Goal: Task Accomplishment & Management: Use online tool/utility

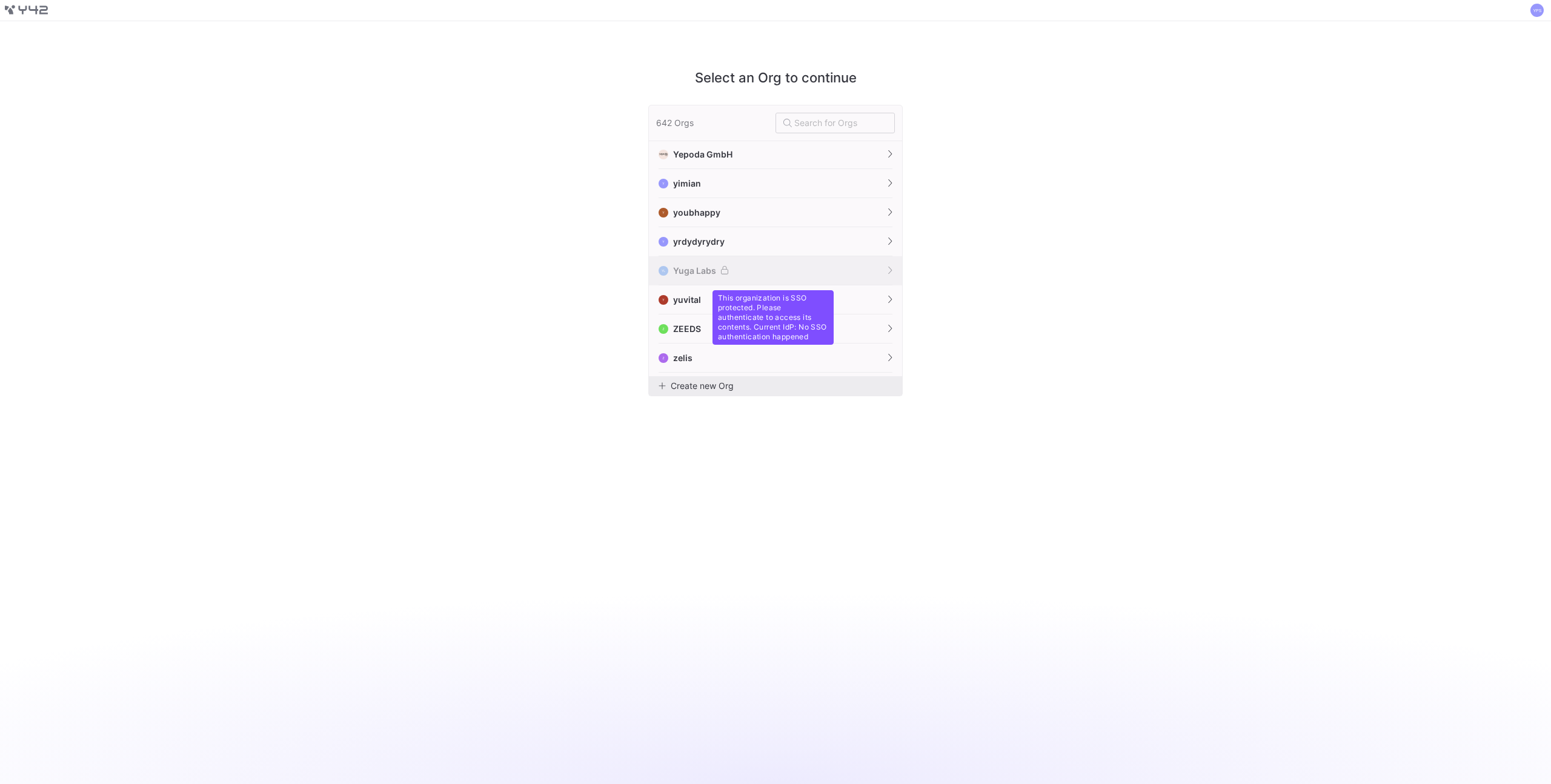
scroll to position [18430, 0]
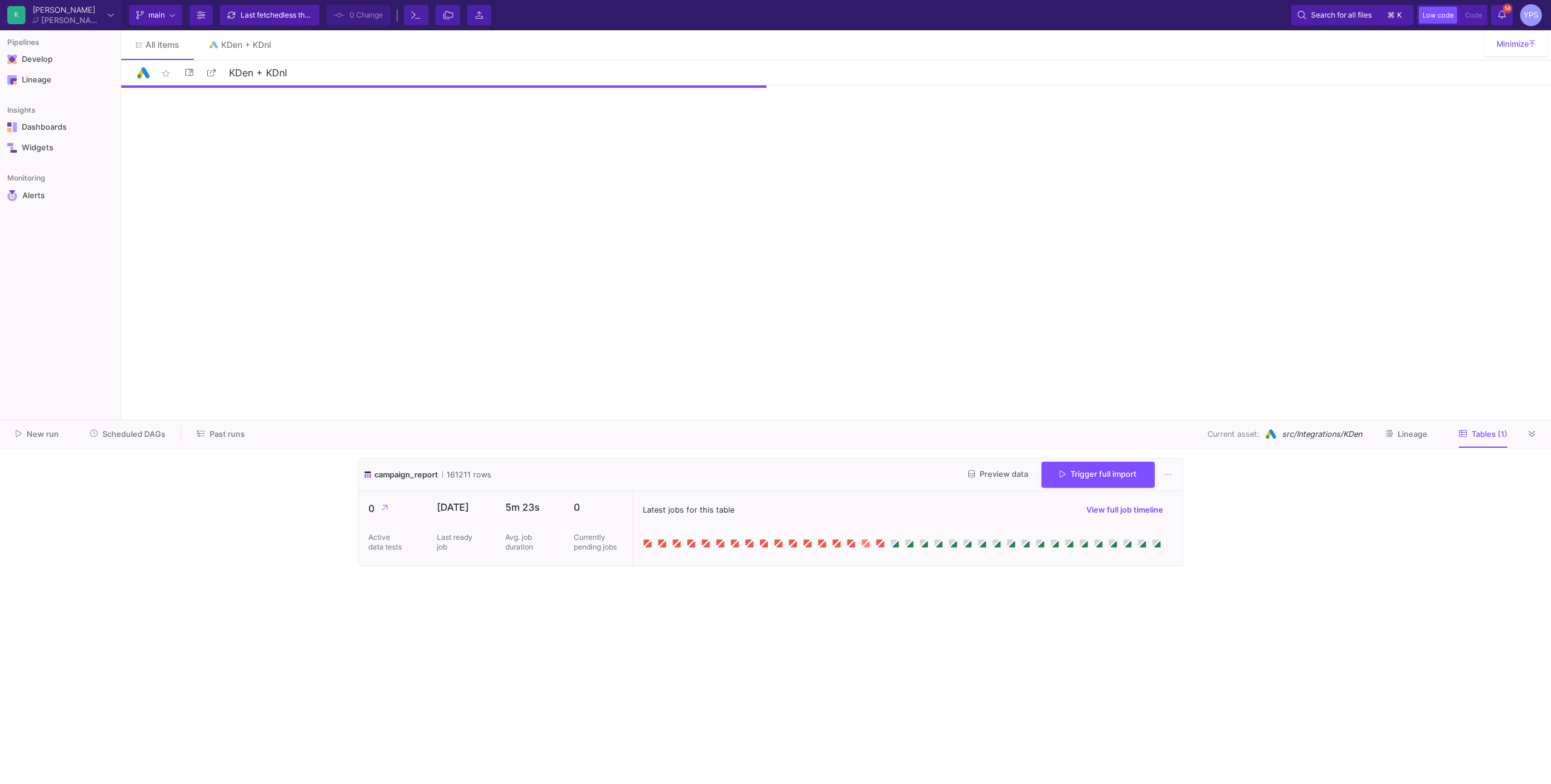
click at [861, 546] on icon at bounding box center [866, 543] width 10 height 10
click at [922, 657] on cdk-virtual-scroll-viewport "campaign_report 161211 rows Preview data Trigger full import 0 Active data test…" at bounding box center [776, 616] width 835 height 316
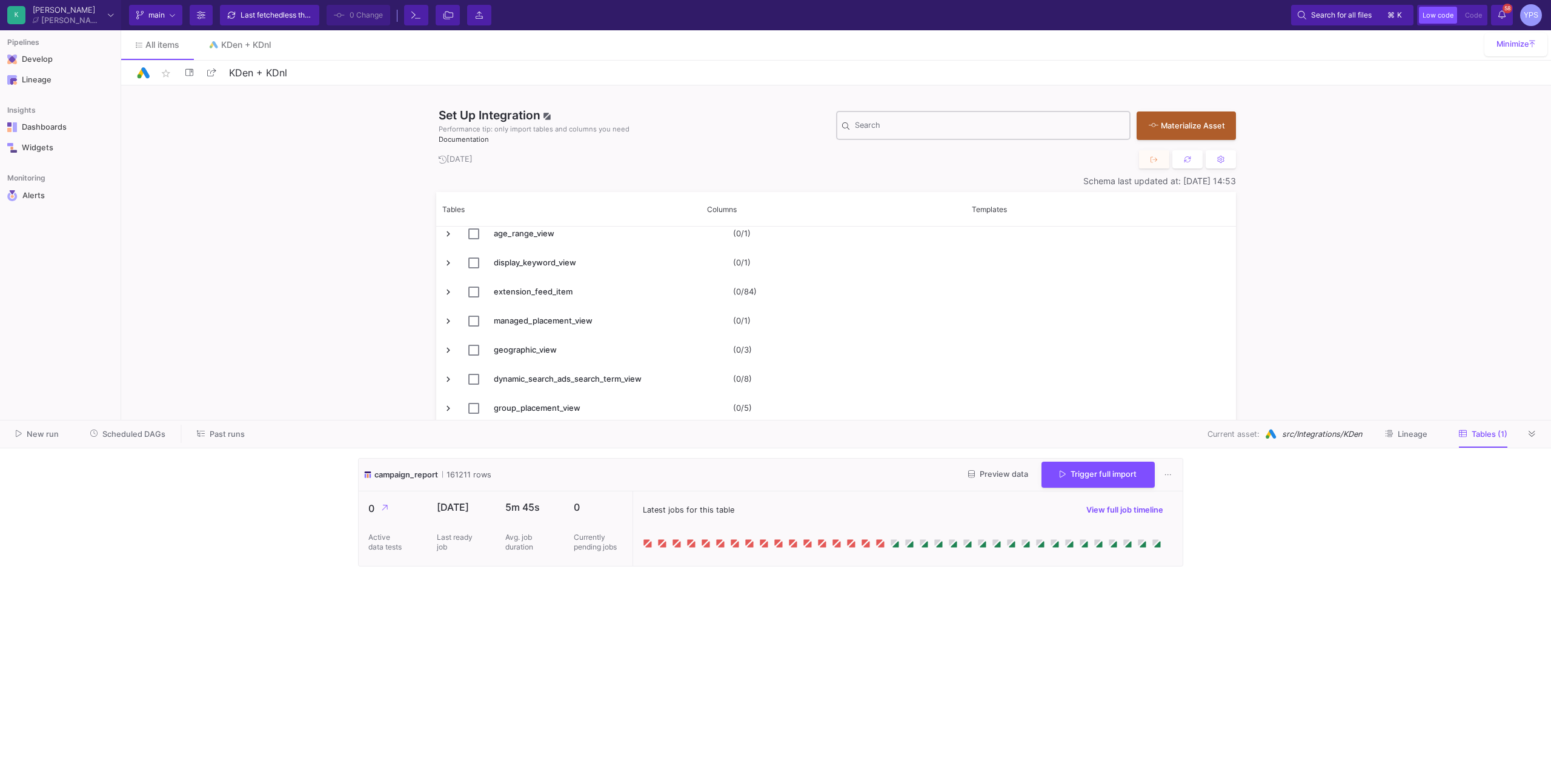
click at [950, 119] on div "Search" at bounding box center [990, 124] width 270 height 32
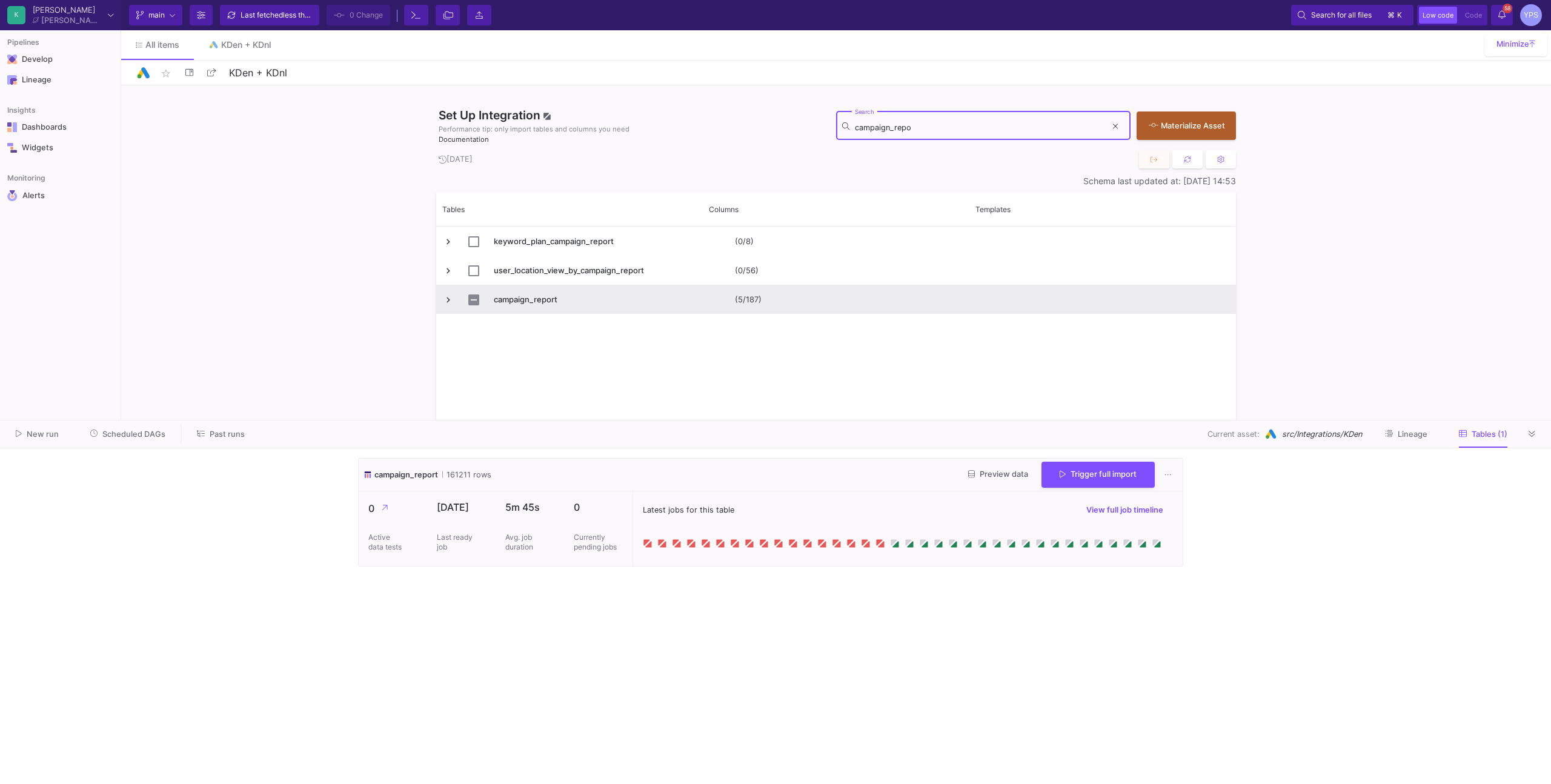
type input "campaign_repo"
click at [451, 297] on span "Press SPACE to select this row." at bounding box center [448, 299] width 11 height 11
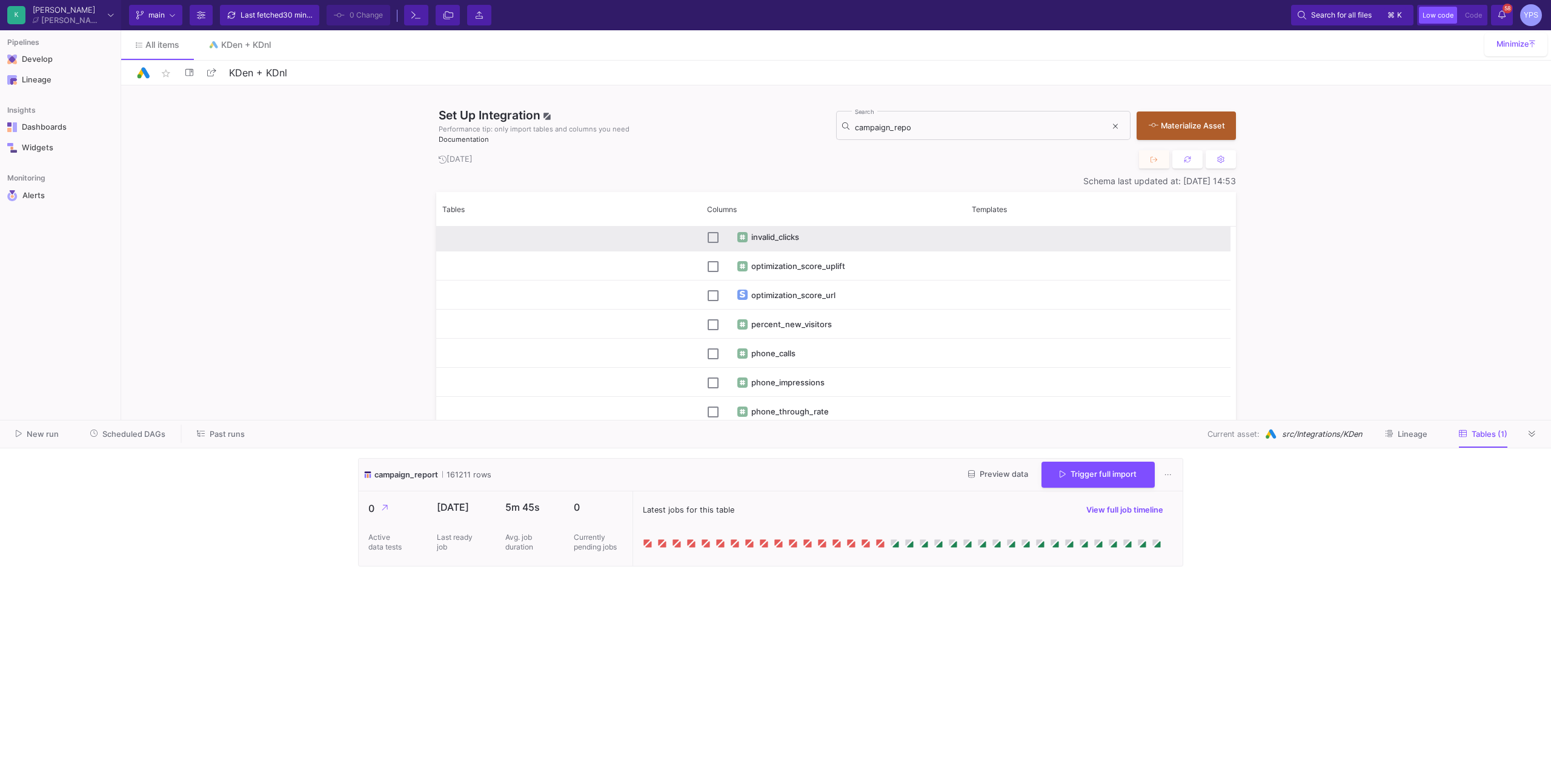
scroll to position [4495, 0]
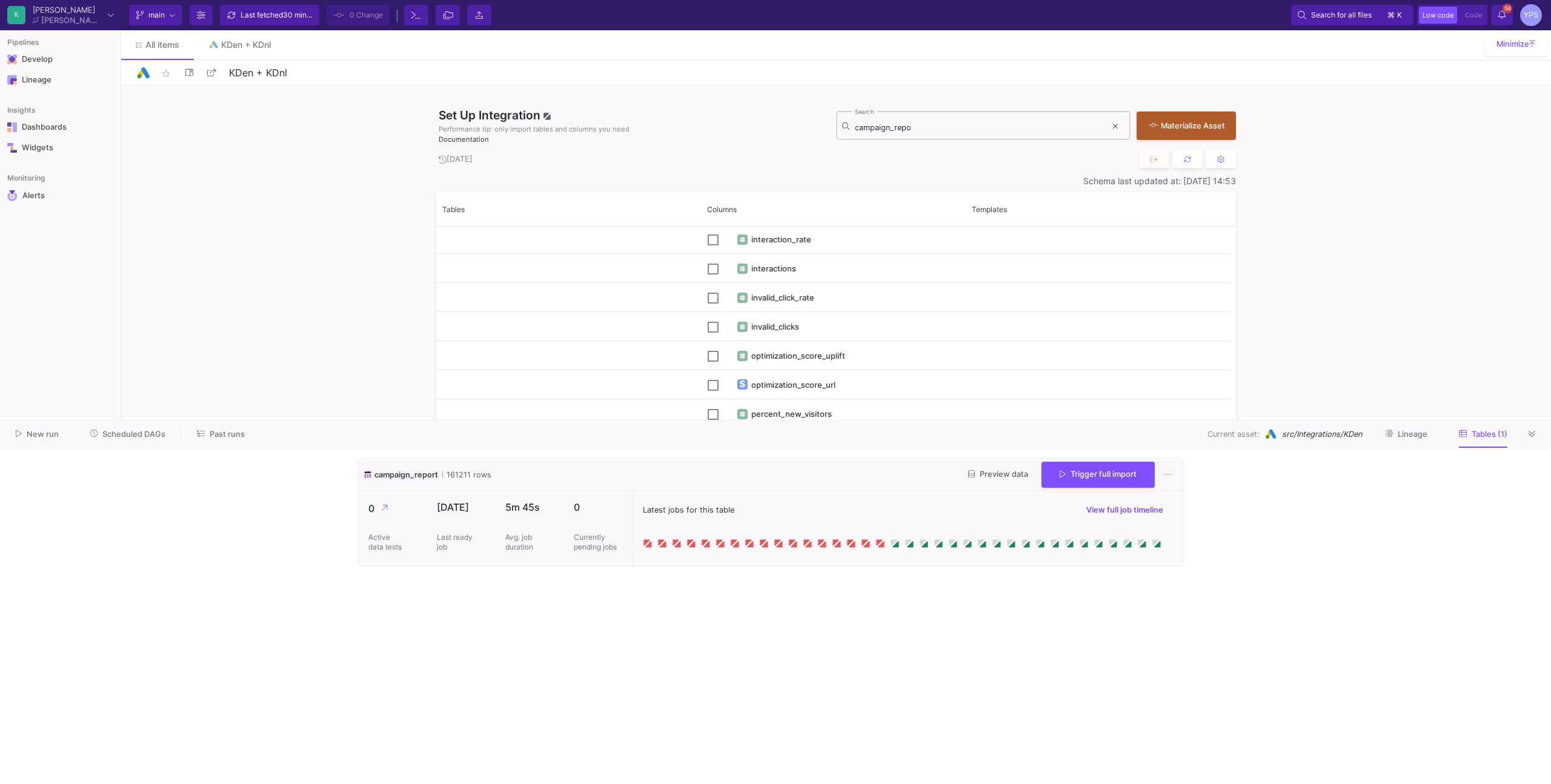
click at [899, 119] on div "campaign_repo Search" at bounding box center [981, 124] width 252 height 32
click at [926, 132] on div "campaign_repo Search" at bounding box center [981, 124] width 252 height 32
click at [930, 127] on input "campaign_repo" at bounding box center [981, 128] width 252 height 10
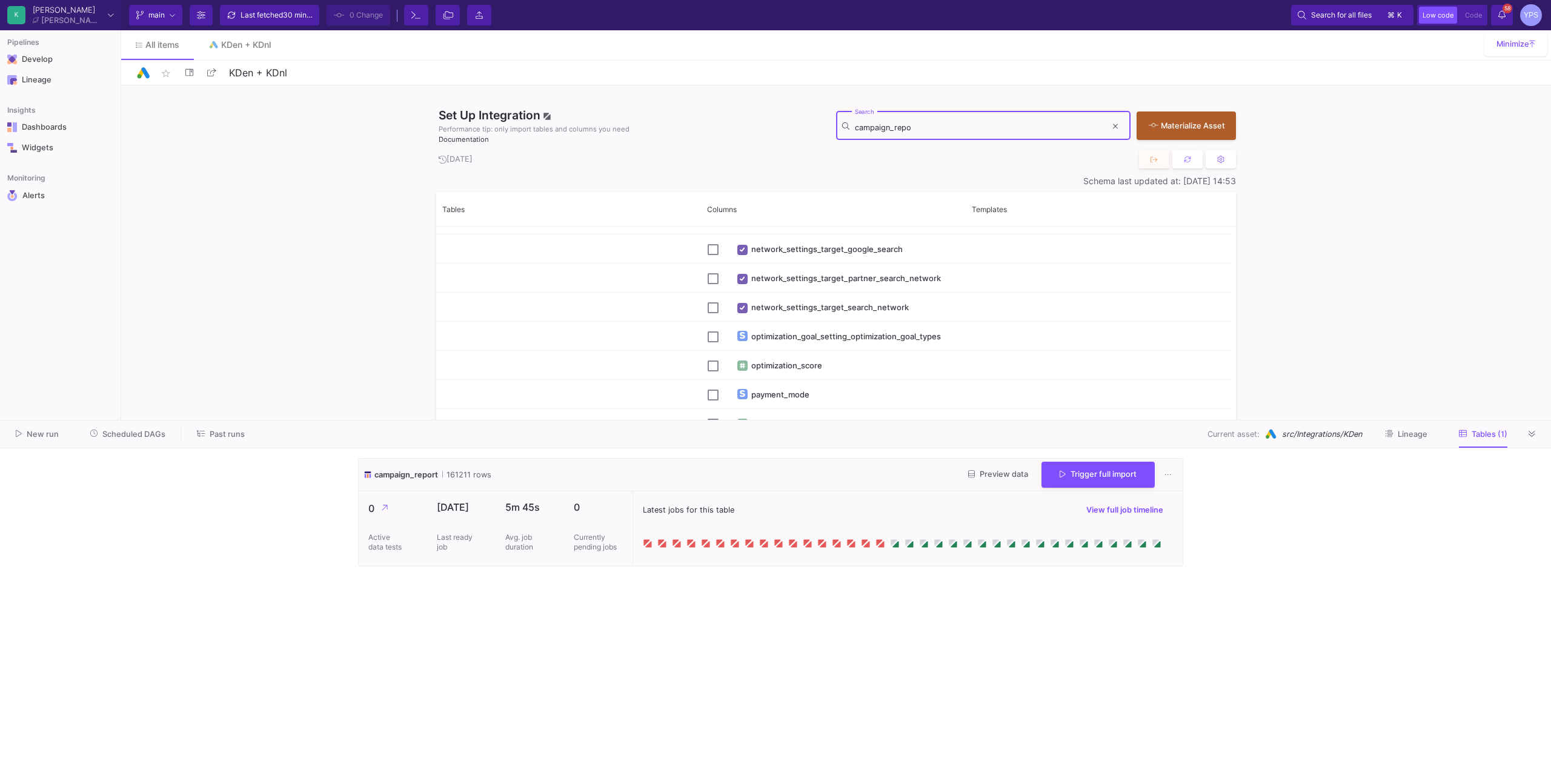
scroll to position [1144, 0]
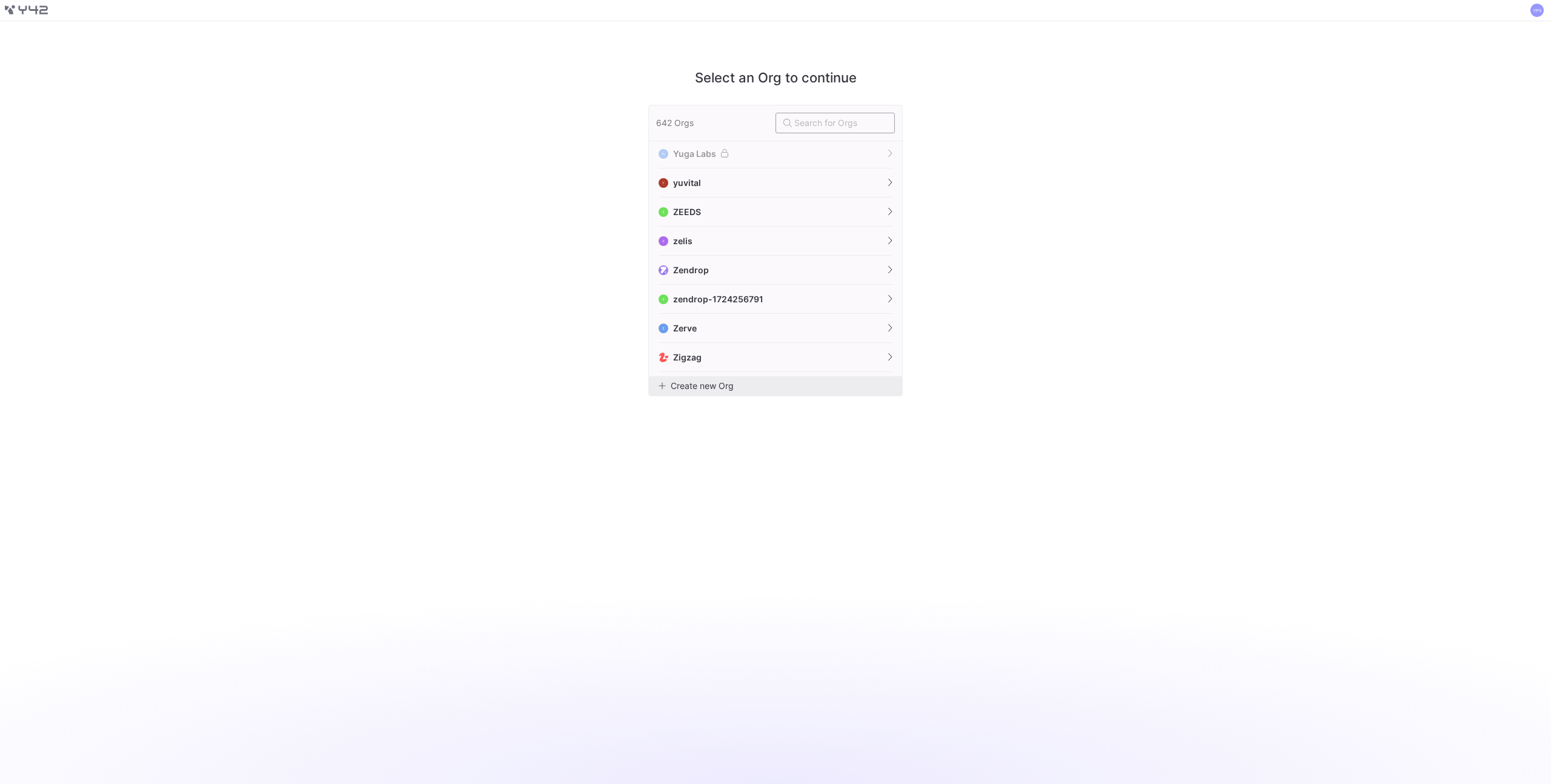
click at [815, 123] on input "text" at bounding box center [841, 123] width 93 height 10
type input "y42"
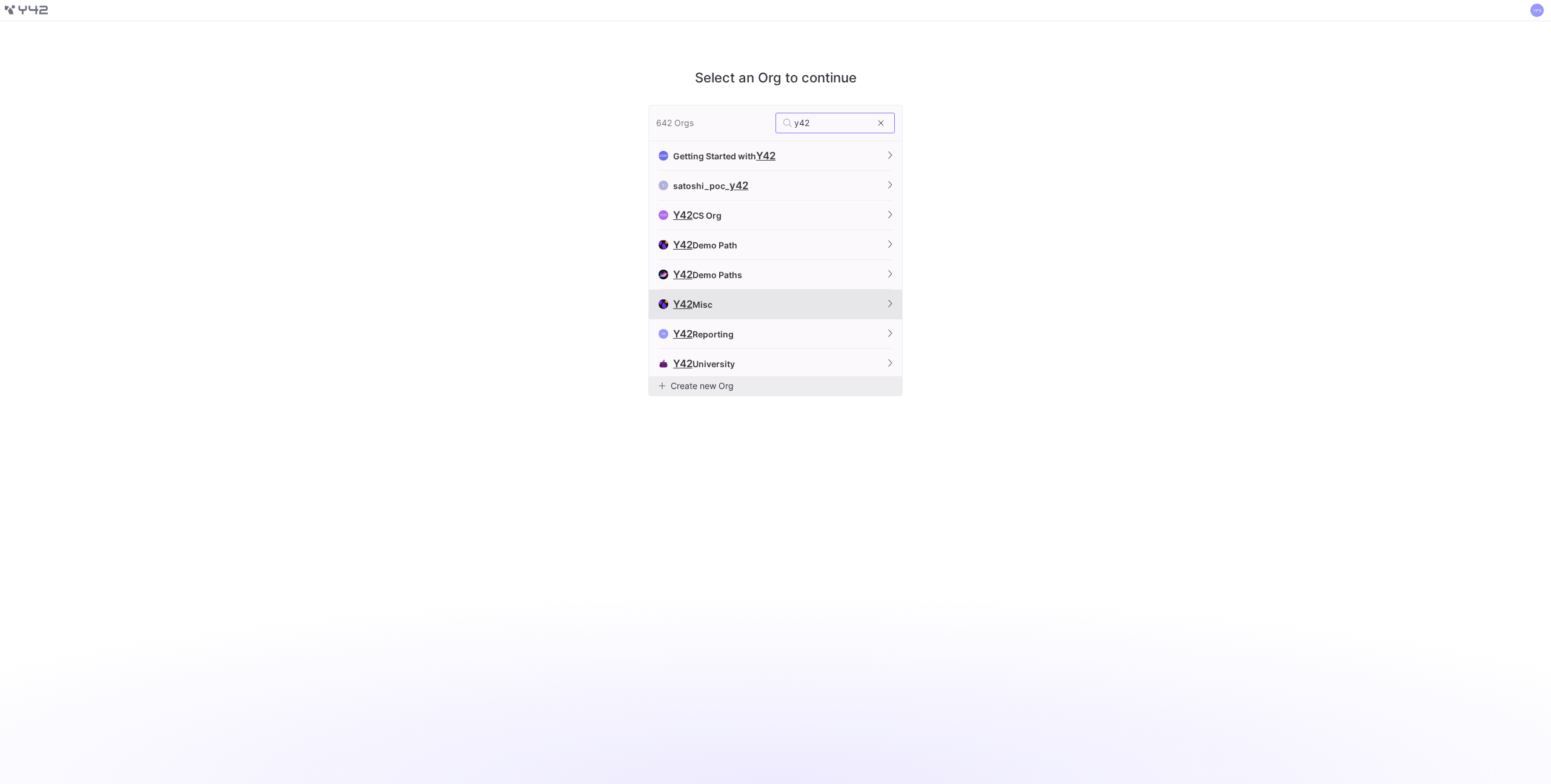
click at [758, 295] on button "Y42 Misc" at bounding box center [776, 304] width 253 height 30
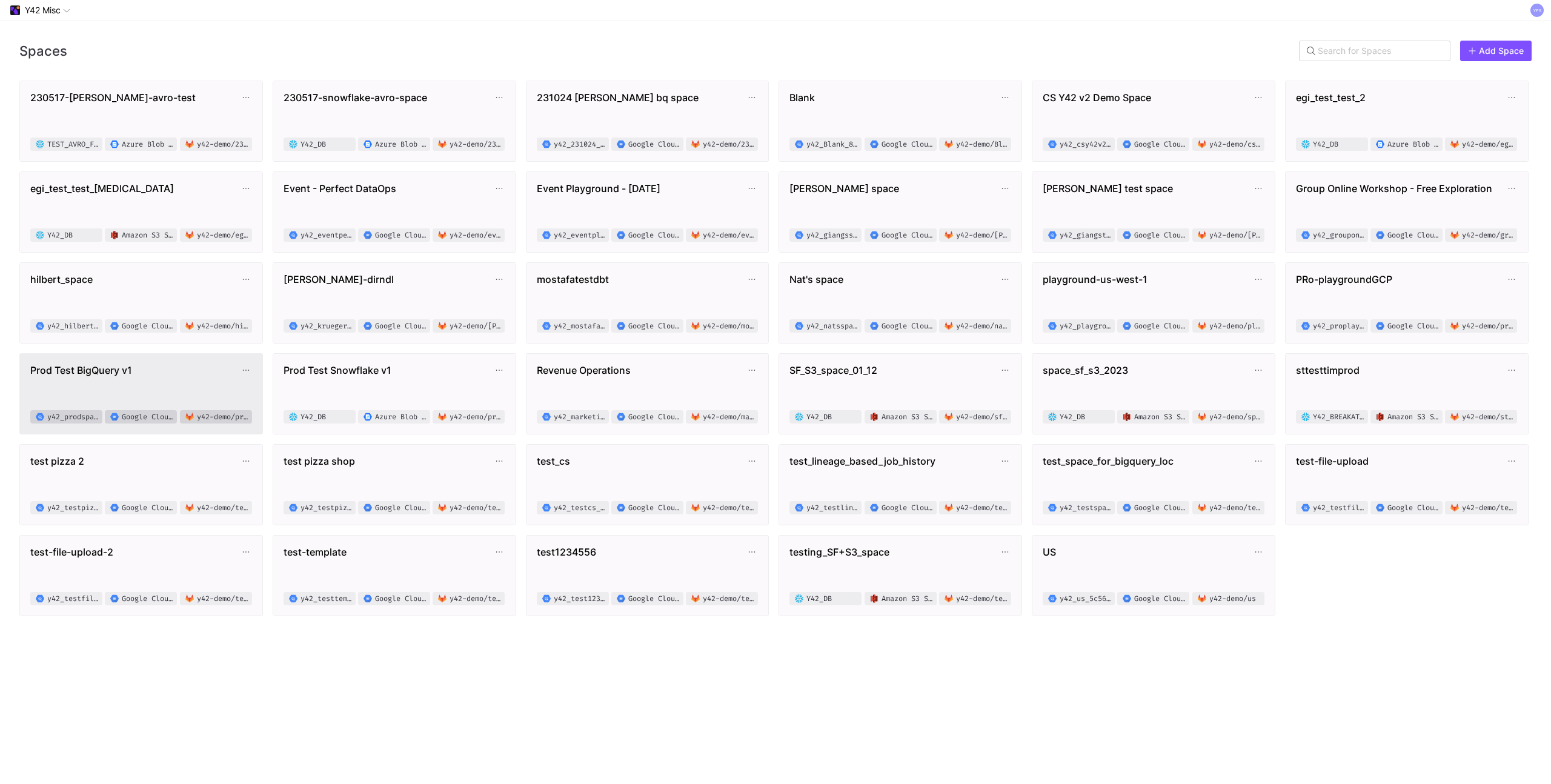
click at [145, 364] on span "Prod Test BigQuery v1" at bounding box center [135, 370] width 209 height 12
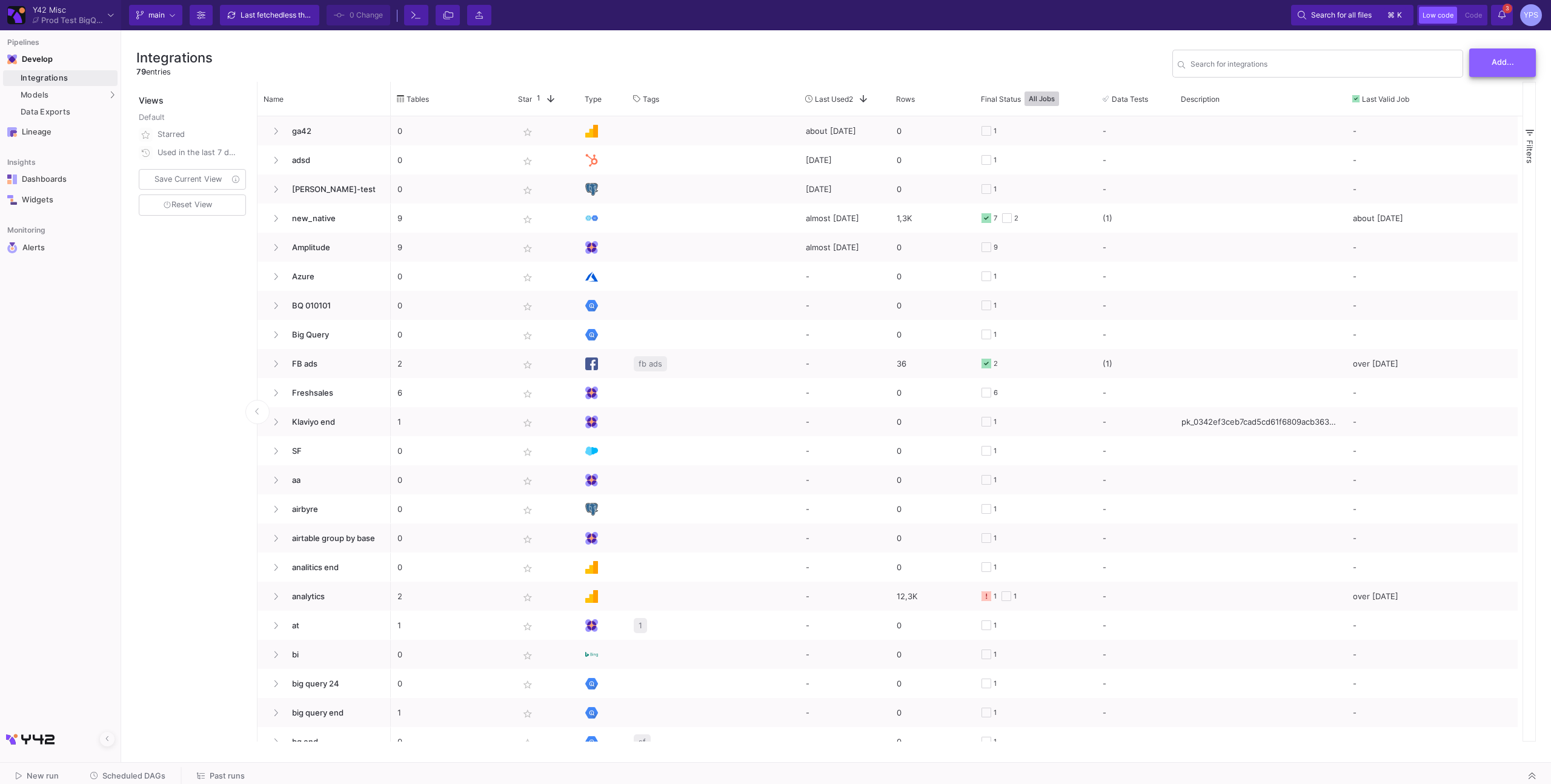
click at [1496, 54] on button "Add..." at bounding box center [1503, 62] width 66 height 29
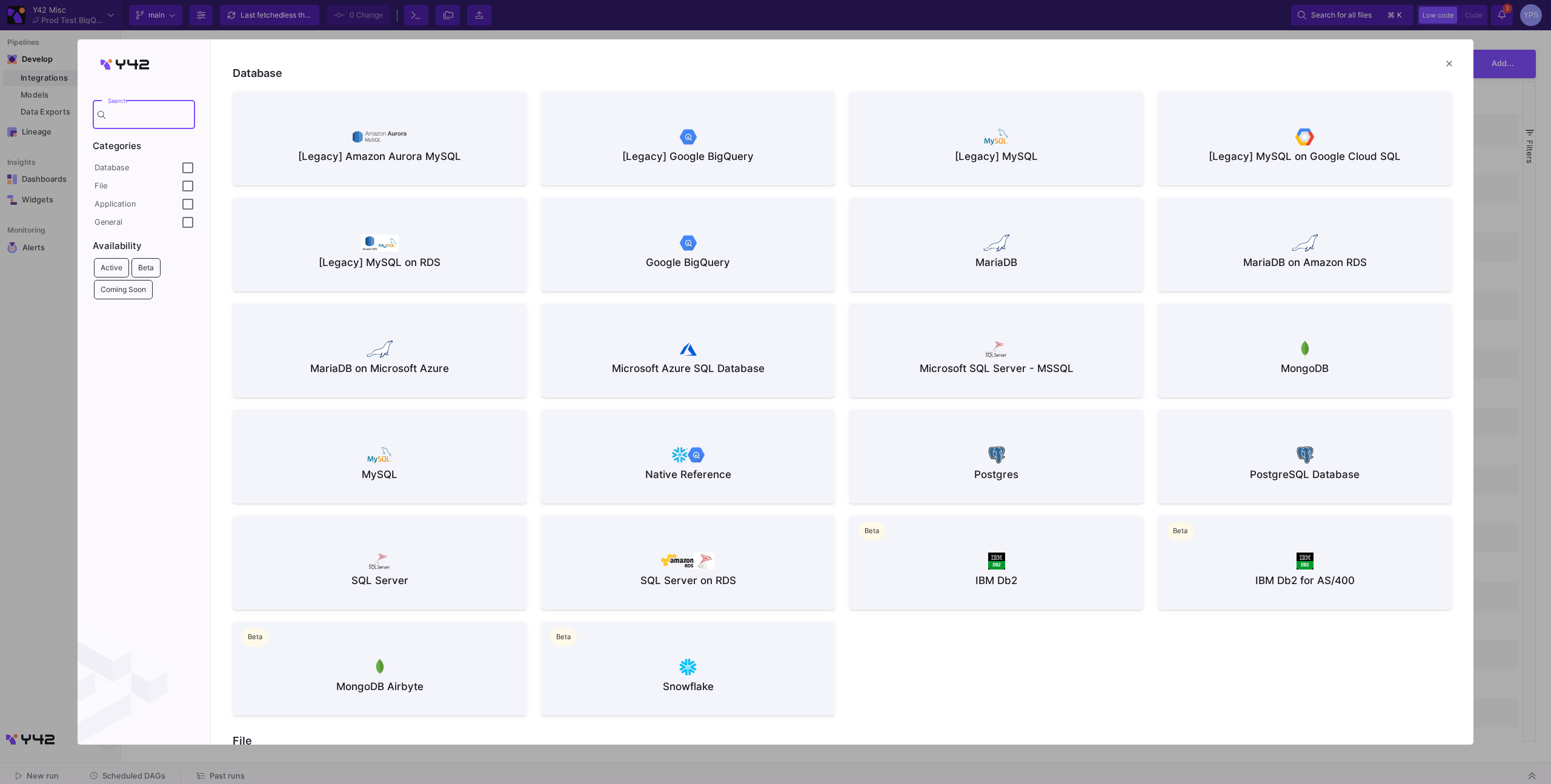
click at [160, 110] on div "Search" at bounding box center [148, 114] width 82 height 32
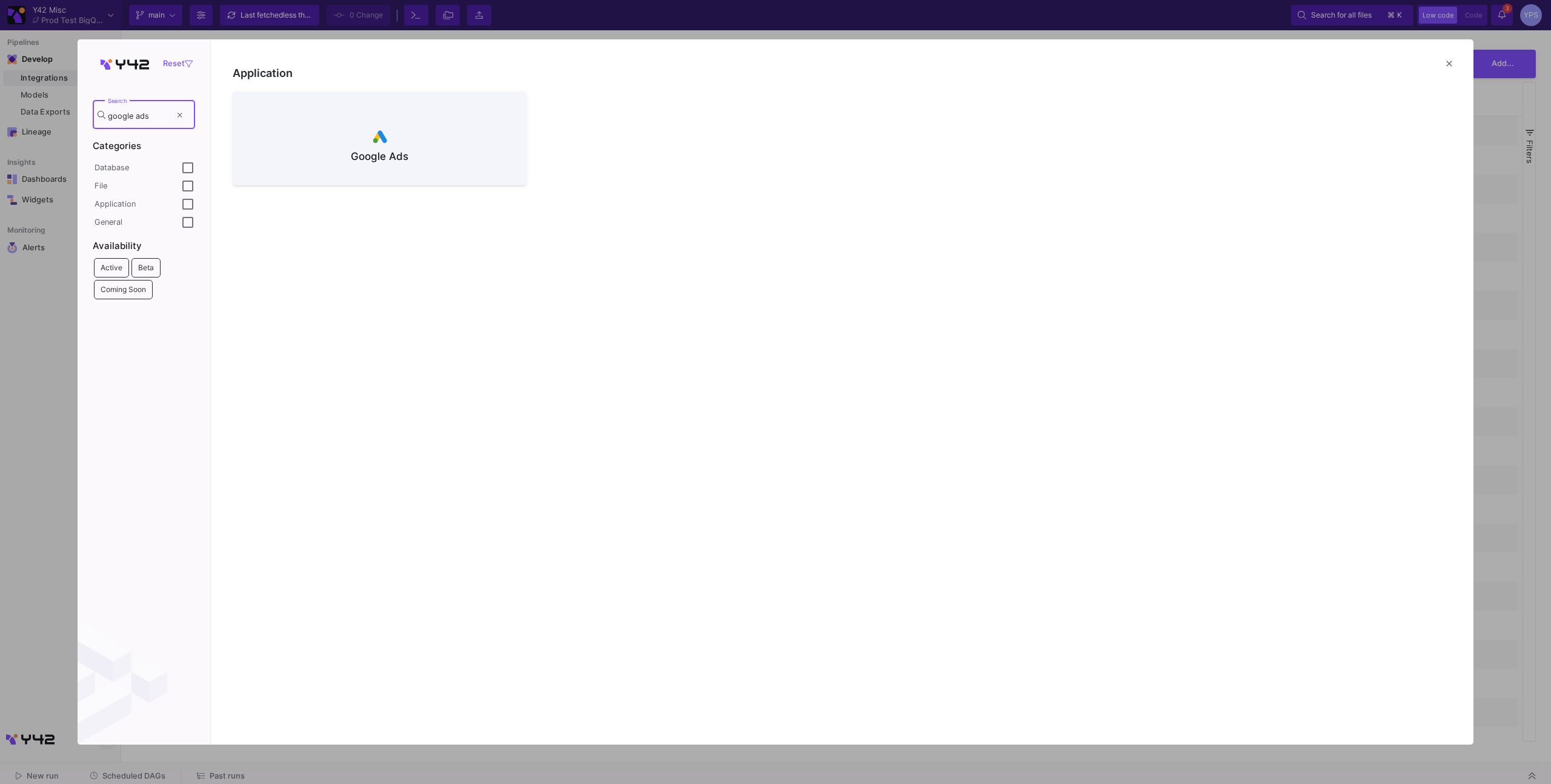
type input "google ads"
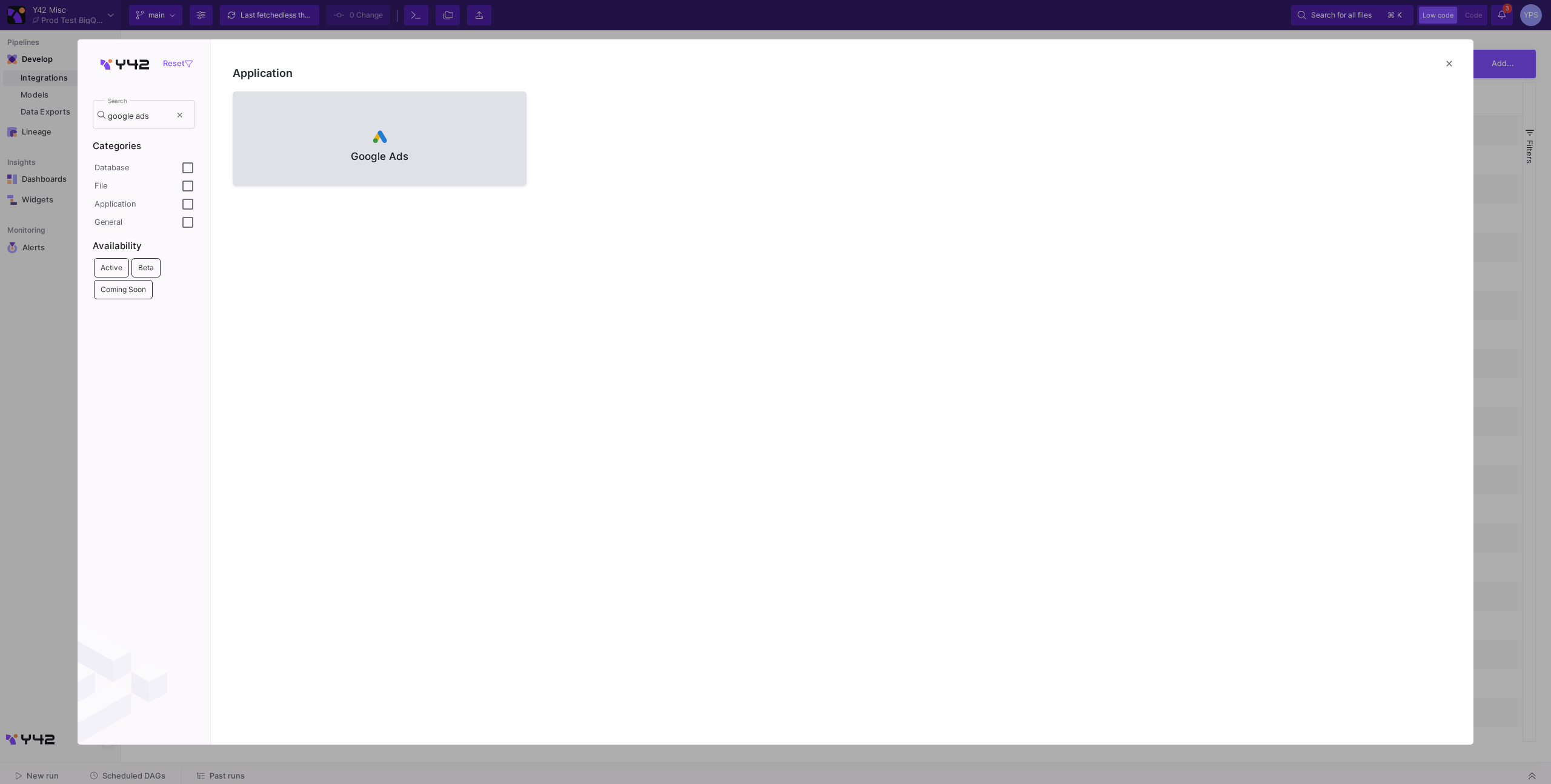
click at [397, 158] on div "Google Ads" at bounding box center [379, 156] width 275 height 15
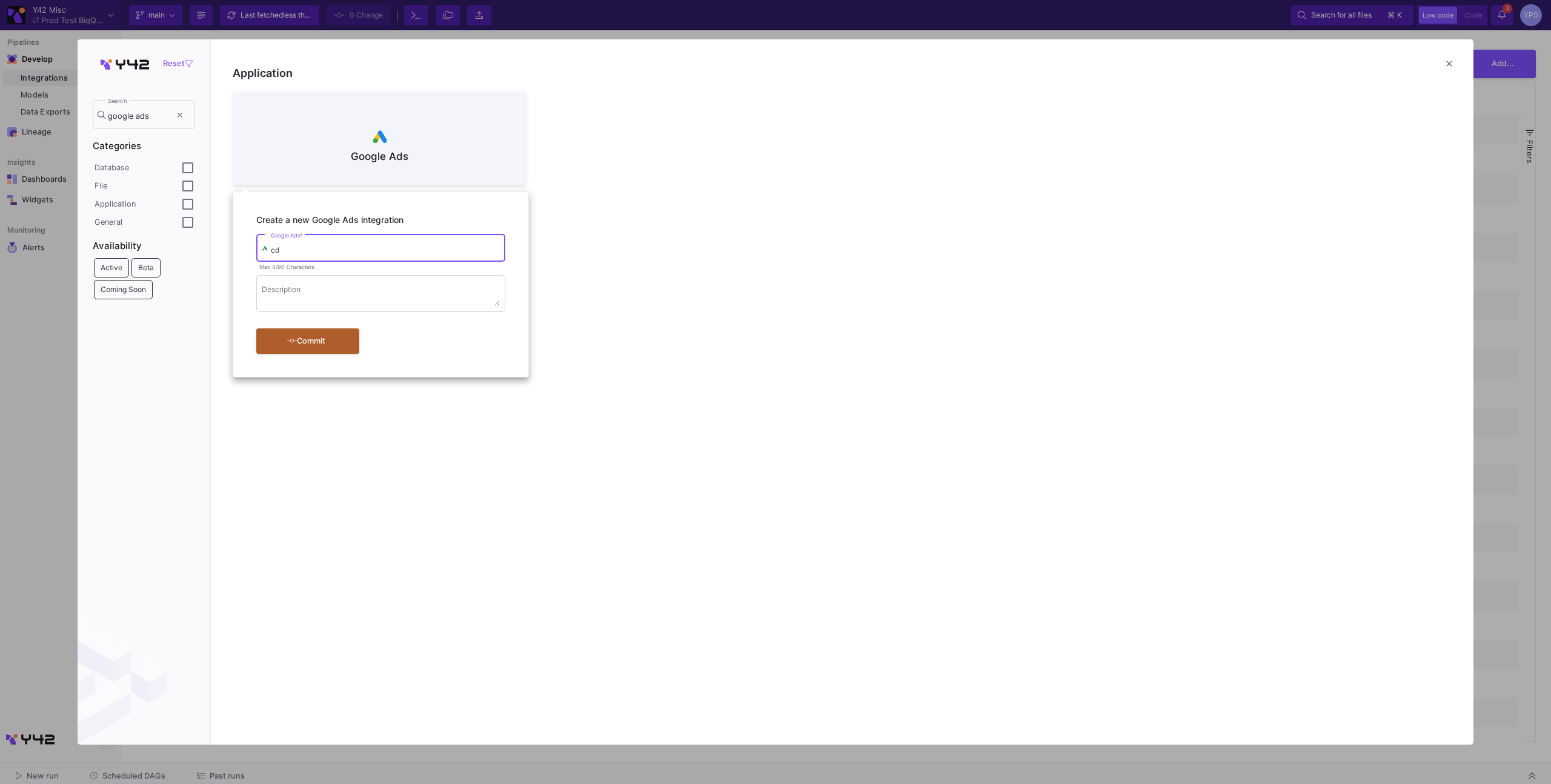
type input "c"
type input "native-google-ads"
click button "Commit" at bounding box center [307, 341] width 103 height 26
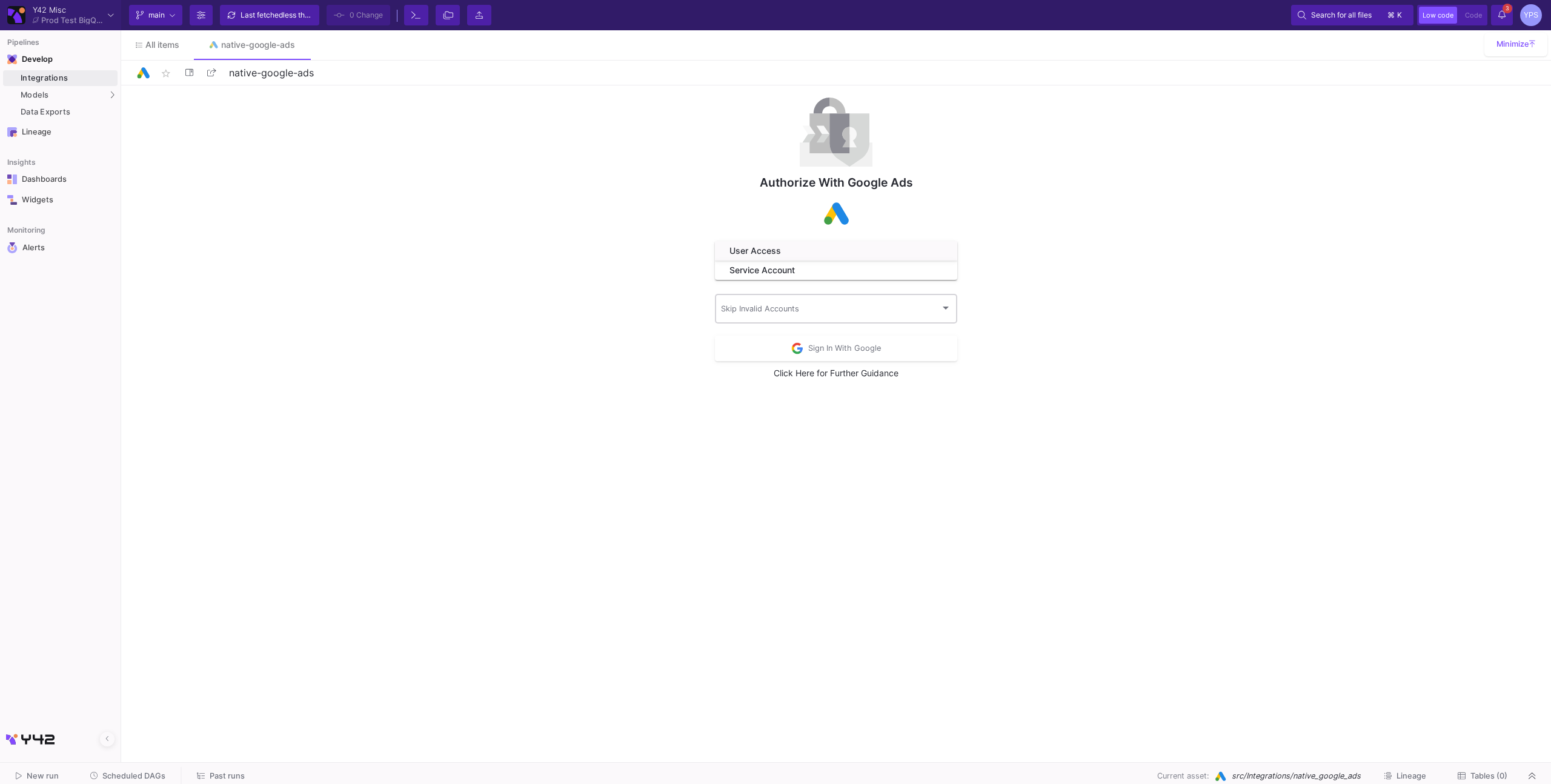
click at [760, 308] on span at bounding box center [831, 311] width 220 height 10
click at [758, 366] on span "Yes" at bounding box center [837, 364] width 231 height 26
click at [771, 247] on div "User Access" at bounding box center [832, 251] width 204 height 10
click at [802, 349] on img "submit" at bounding box center [797, 347] width 12 height 12
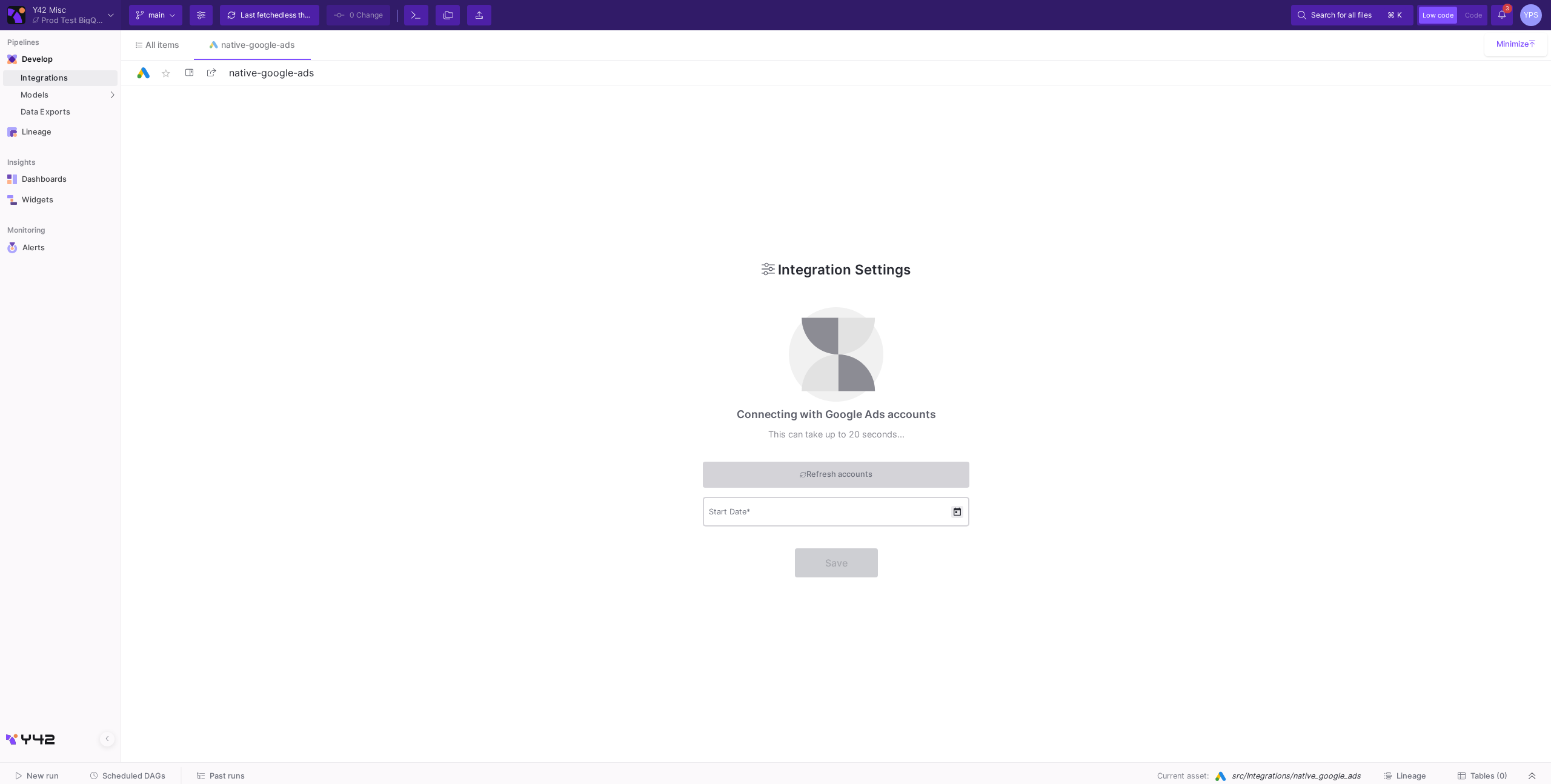
click at [960, 514] on span "Open calendar" at bounding box center [957, 511] width 12 height 12
click at [737, 551] on span "SEP 2025" at bounding box center [728, 551] width 28 height 10
click at [849, 609] on div "2023" at bounding box center [857, 611] width 39 height 22
click at [744, 656] on div "SEP" at bounding box center [729, 660] width 39 height 22
click at [813, 602] on div "1" at bounding box center [817, 601] width 22 height 22
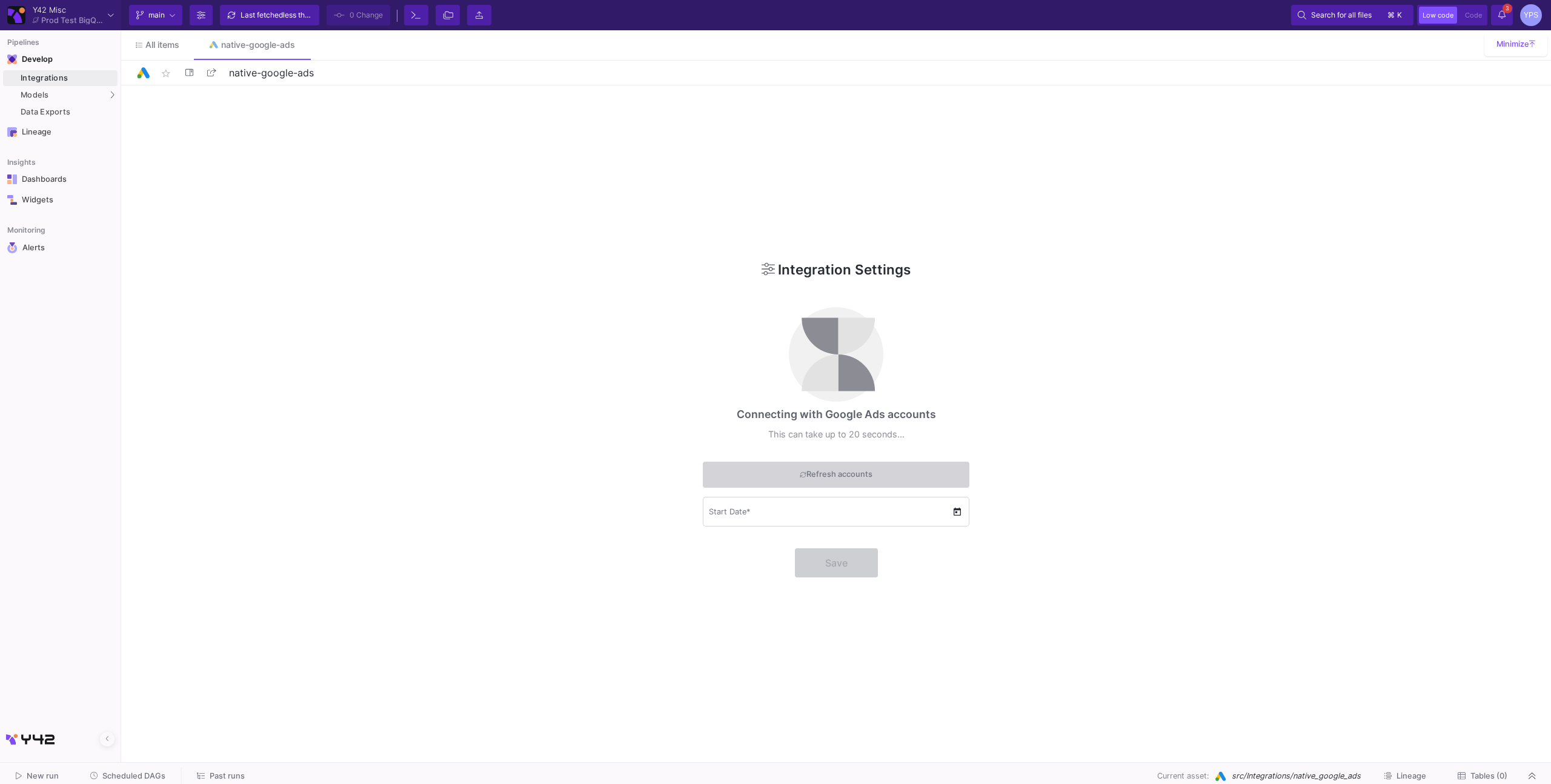
type input "01.09.2023"
click at [838, 474] on span "Refresh accounts" at bounding box center [837, 474] width 73 height 19
click at [952, 513] on span "Open calendar" at bounding box center [957, 511] width 12 height 12
click at [745, 537] on div "SEP 2025" at bounding box center [790, 544] width 180 height 36
click at [739, 554] on span "SEP 2025" at bounding box center [725, 551] width 28 height 10
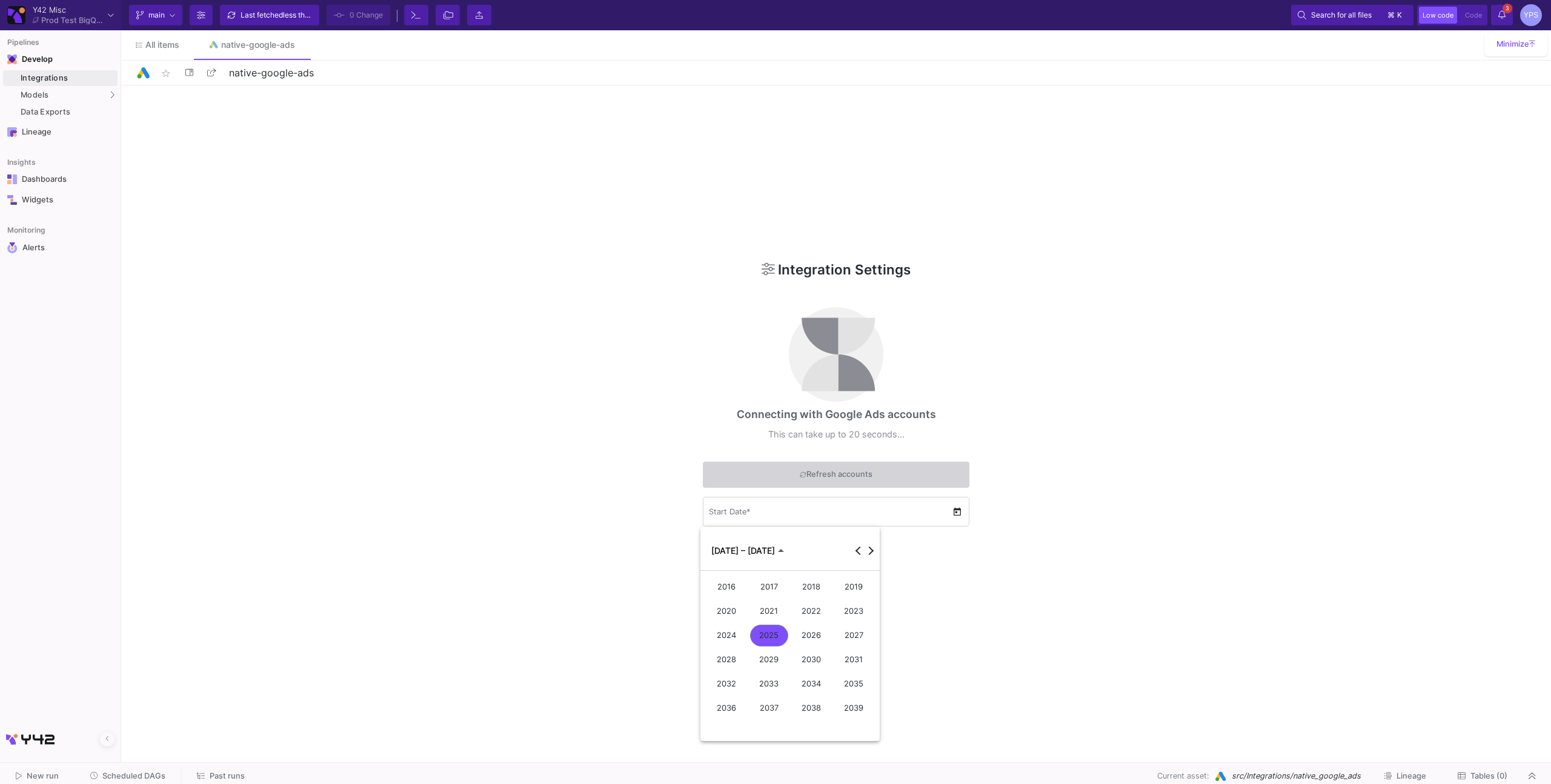
click at [846, 613] on div "2023" at bounding box center [854, 611] width 39 height 22
click at [725, 651] on div "SEP" at bounding box center [726, 660] width 39 height 22
click at [821, 596] on div "1" at bounding box center [814, 601] width 22 height 22
type input "01.09.2023"
click at [952, 554] on div "Save" at bounding box center [837, 565] width 267 height 34
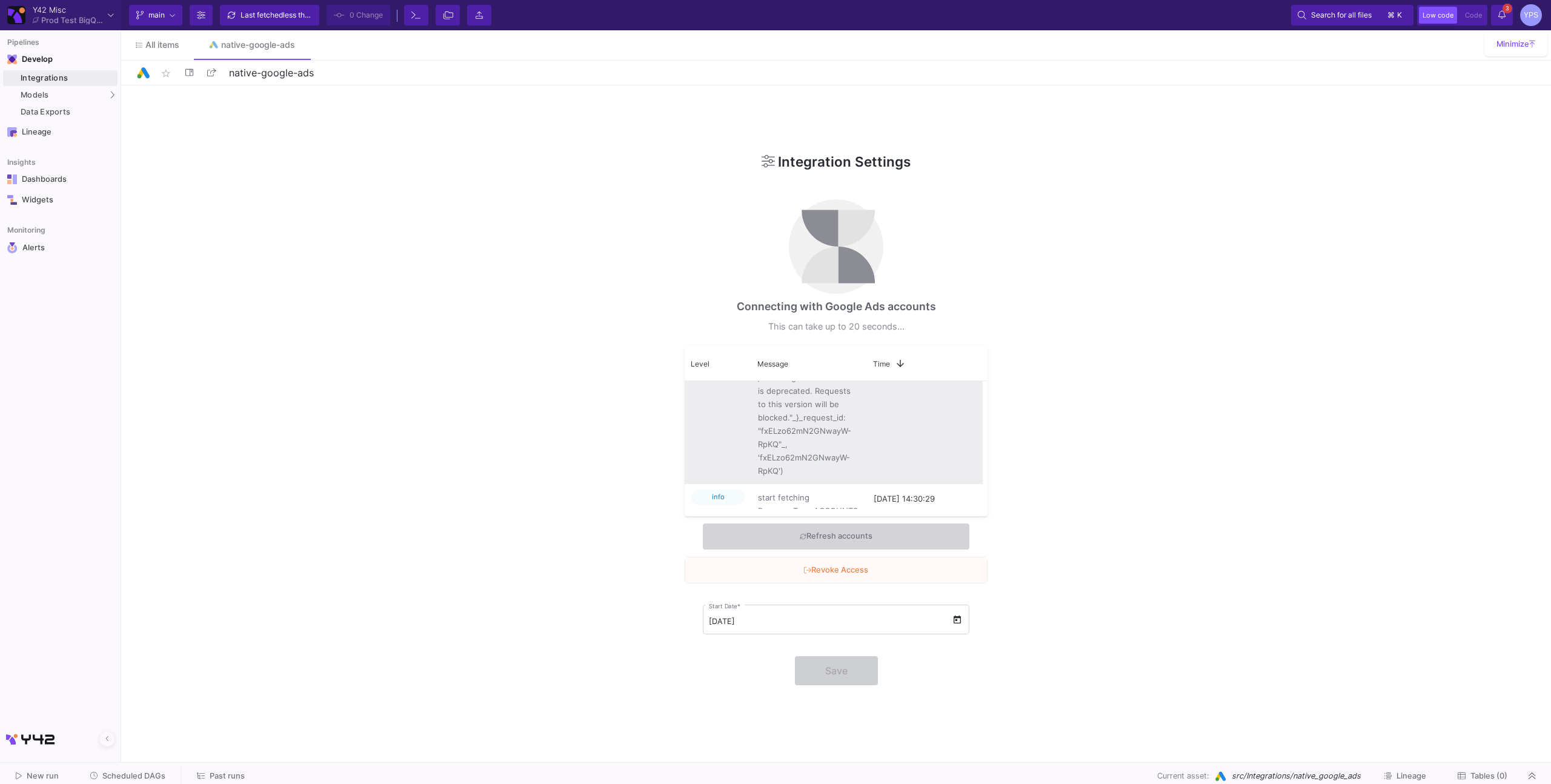
click at [858, 412] on div "fetching ResourceType.ACCOUNTS failed: (<_InactiveRpcError of RPC that terminat…" at bounding box center [809, 176] width 116 height 615
click at [838, 420] on span "fetching ResourceType.ACCOUNTS failed: (<_InactiveRpcError of RPC that terminat…" at bounding box center [809, 177] width 103 height 602
click at [825, 427] on span "fetching ResourceType.ACCOUNTS failed: (<_InactiveRpcError of RPC that terminat…" at bounding box center [809, 689] width 103 height 602
drag, startPoint x: 806, startPoint y: 422, endPoint x: 820, endPoint y: 482, distance: 61.6
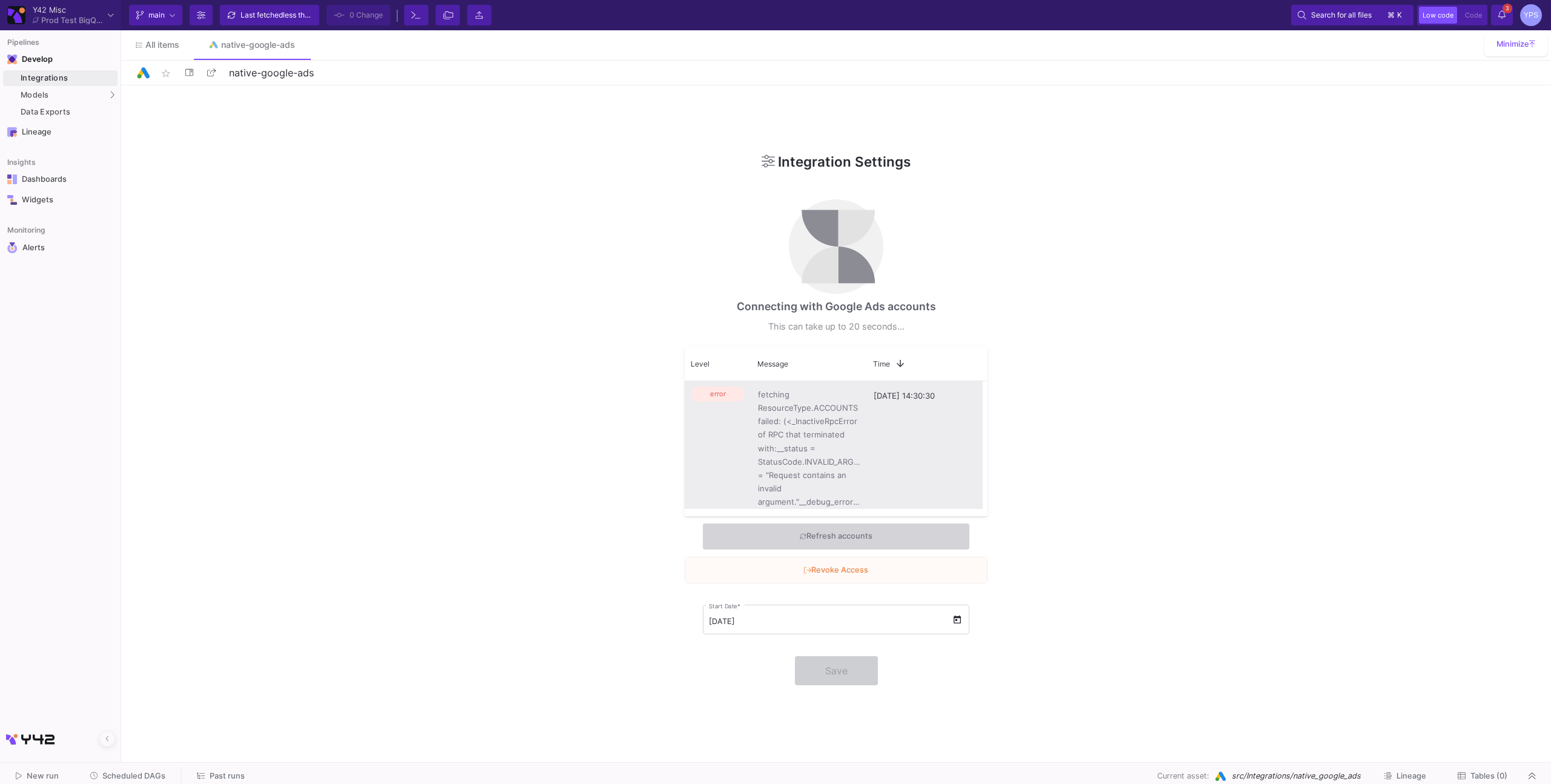
click at [820, 482] on span "fetching ResourceType.ACCOUNTS failed: (<_InactiveRpcError of RPC that terminat…" at bounding box center [809, 689] width 103 height 602
click at [755, 399] on div "fetching ResourceType.ACCOUNTS failed: (<_InactiveRpcError of RPC that terminat…" at bounding box center [809, 688] width 116 height 615
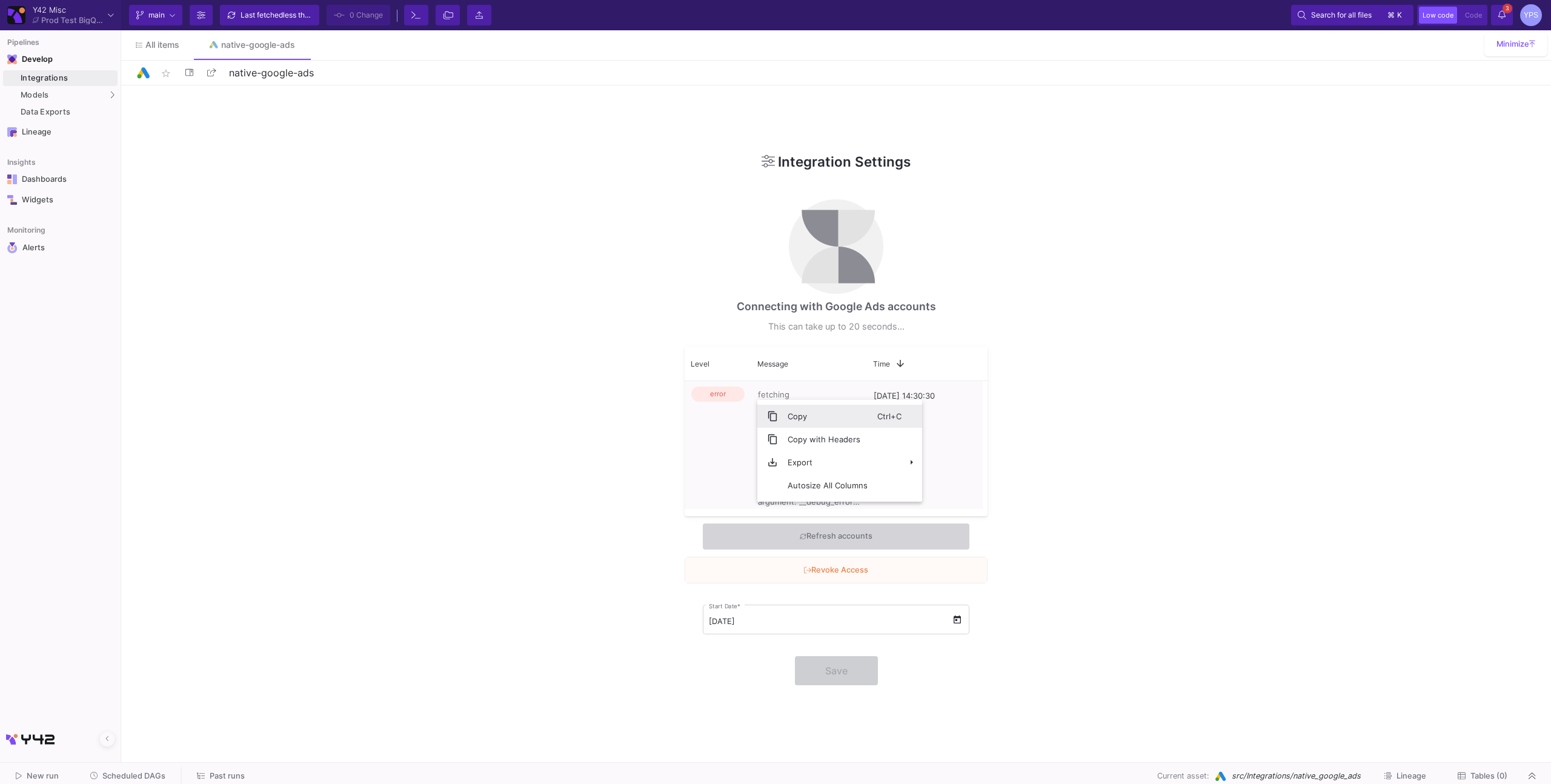
click at [805, 422] on span "Copy" at bounding box center [828, 416] width 100 height 23
click at [827, 540] on span "Refresh accounts" at bounding box center [837, 536] width 73 height 19
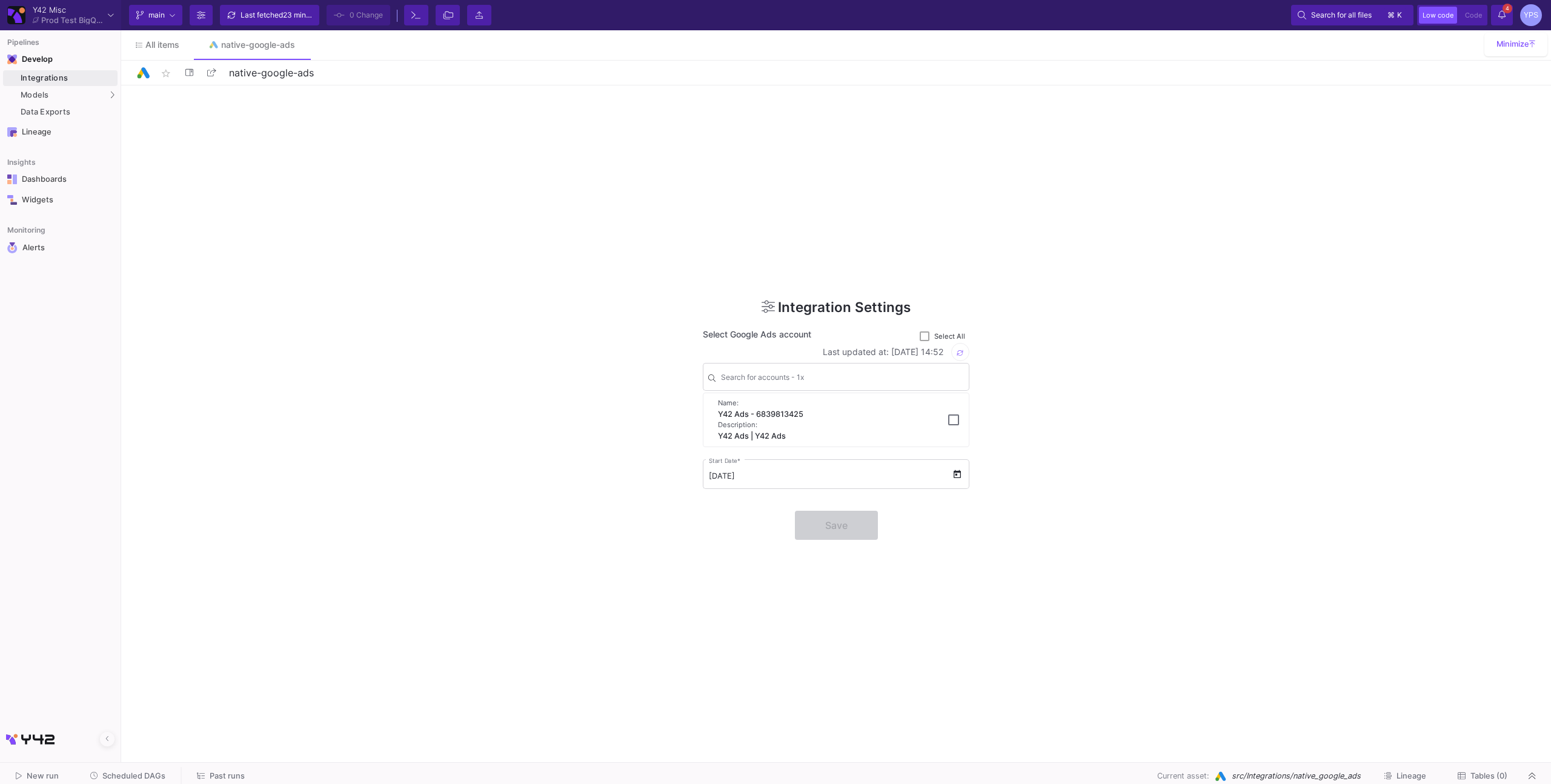
click at [827, 428] on div "Description:" at bounding box center [826, 425] width 215 height 10
checkbox input "true"
click at [832, 525] on span "Save" at bounding box center [836, 523] width 23 height 12
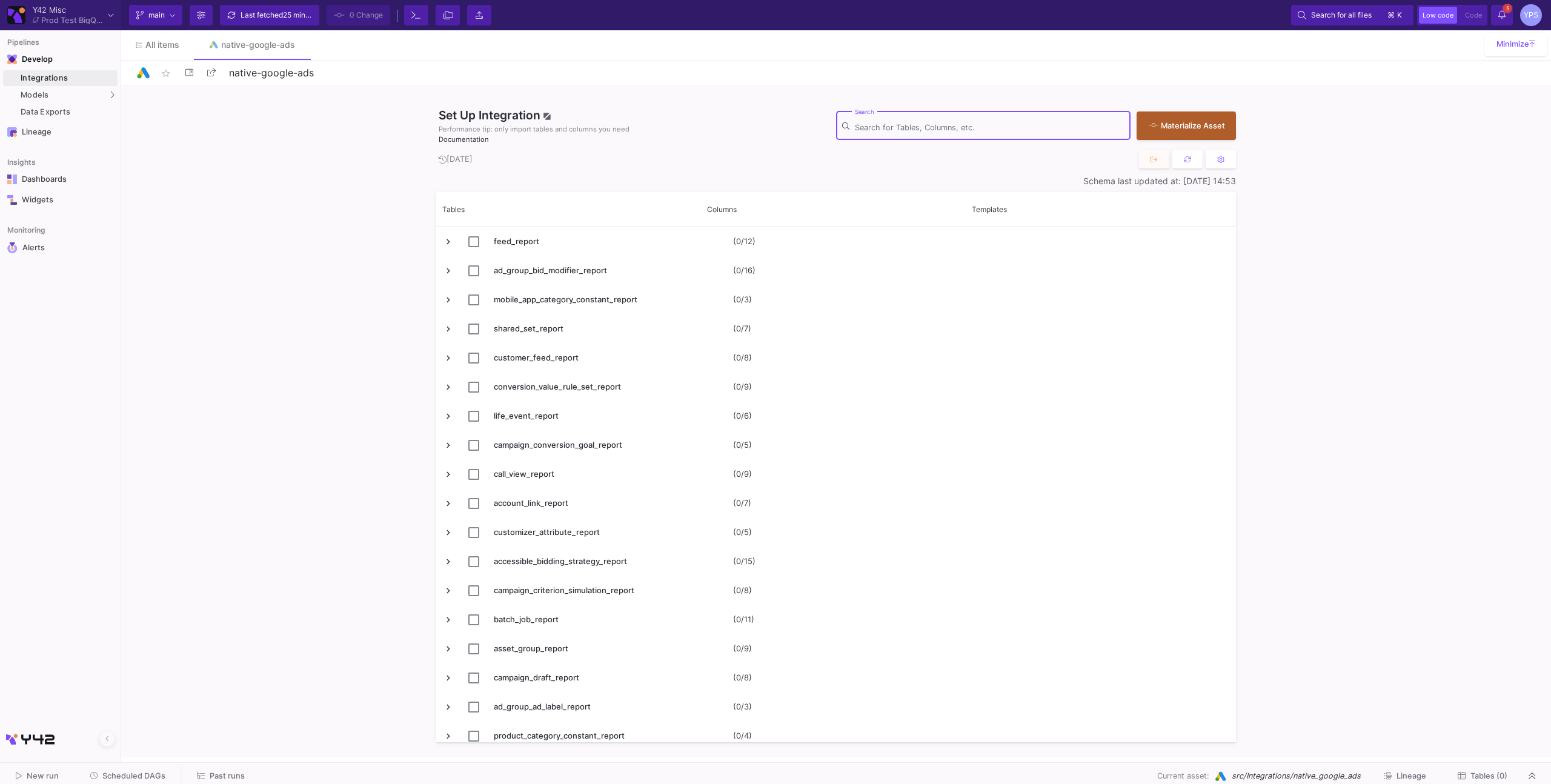
click at [944, 128] on input "Search" at bounding box center [990, 128] width 270 height 10
paste input "campaign_repo"
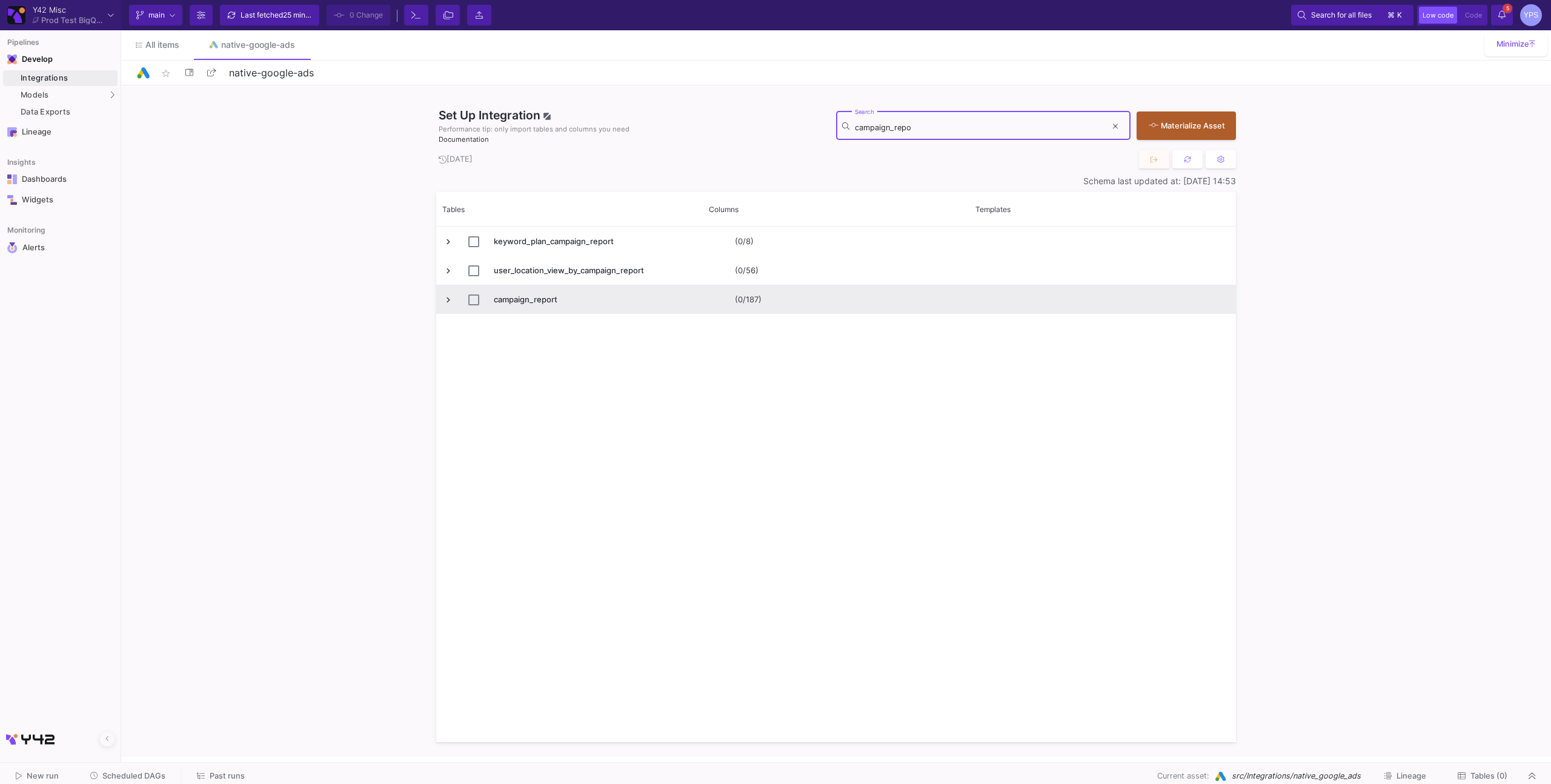
type input "campaign_repo"
click at [455, 297] on span "campaign_report" at bounding box center [569, 299] width 253 height 29
click at [446, 300] on span "Press SPACE to select this row." at bounding box center [448, 299] width 11 height 11
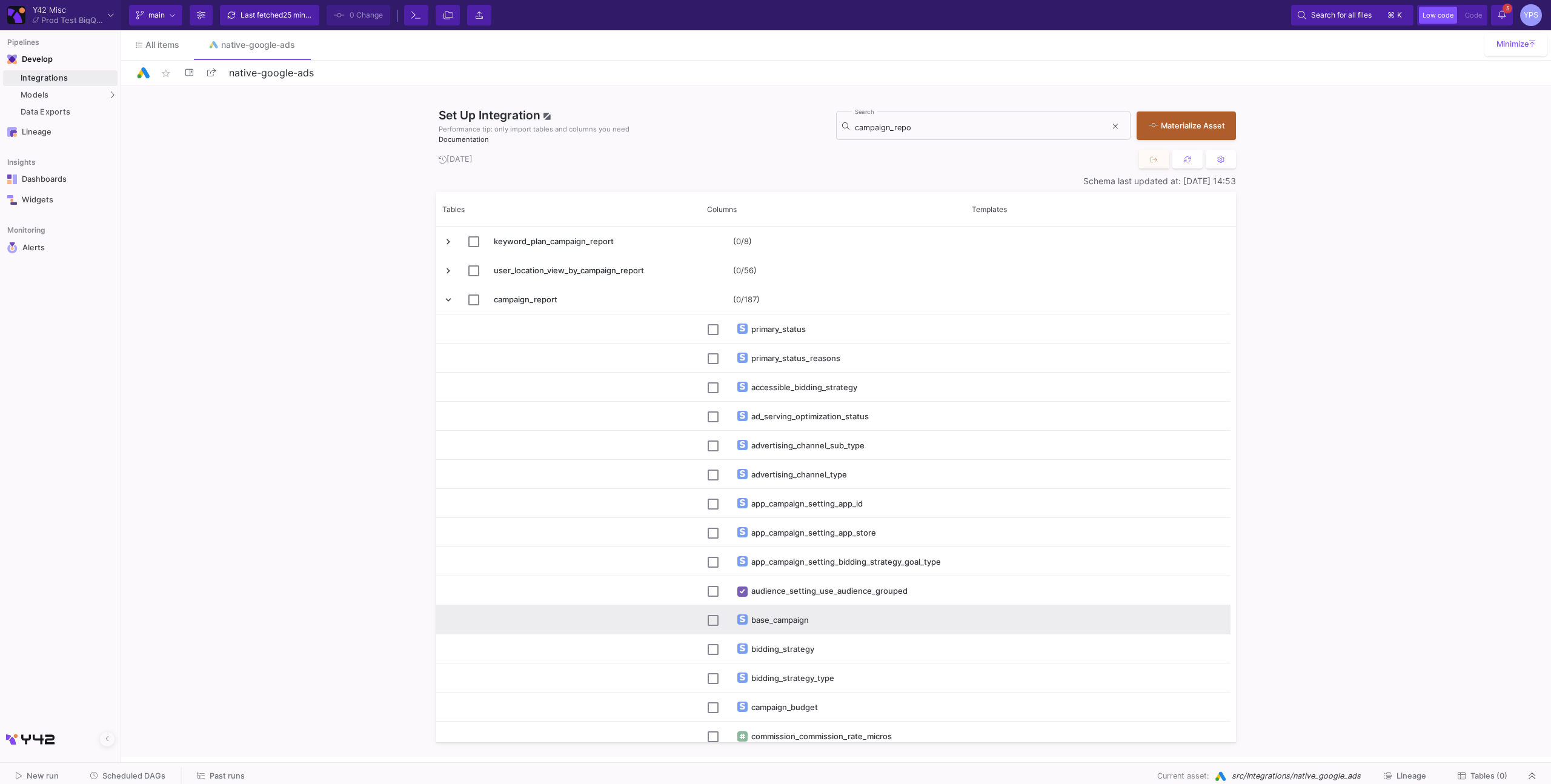
scroll to position [439, 0]
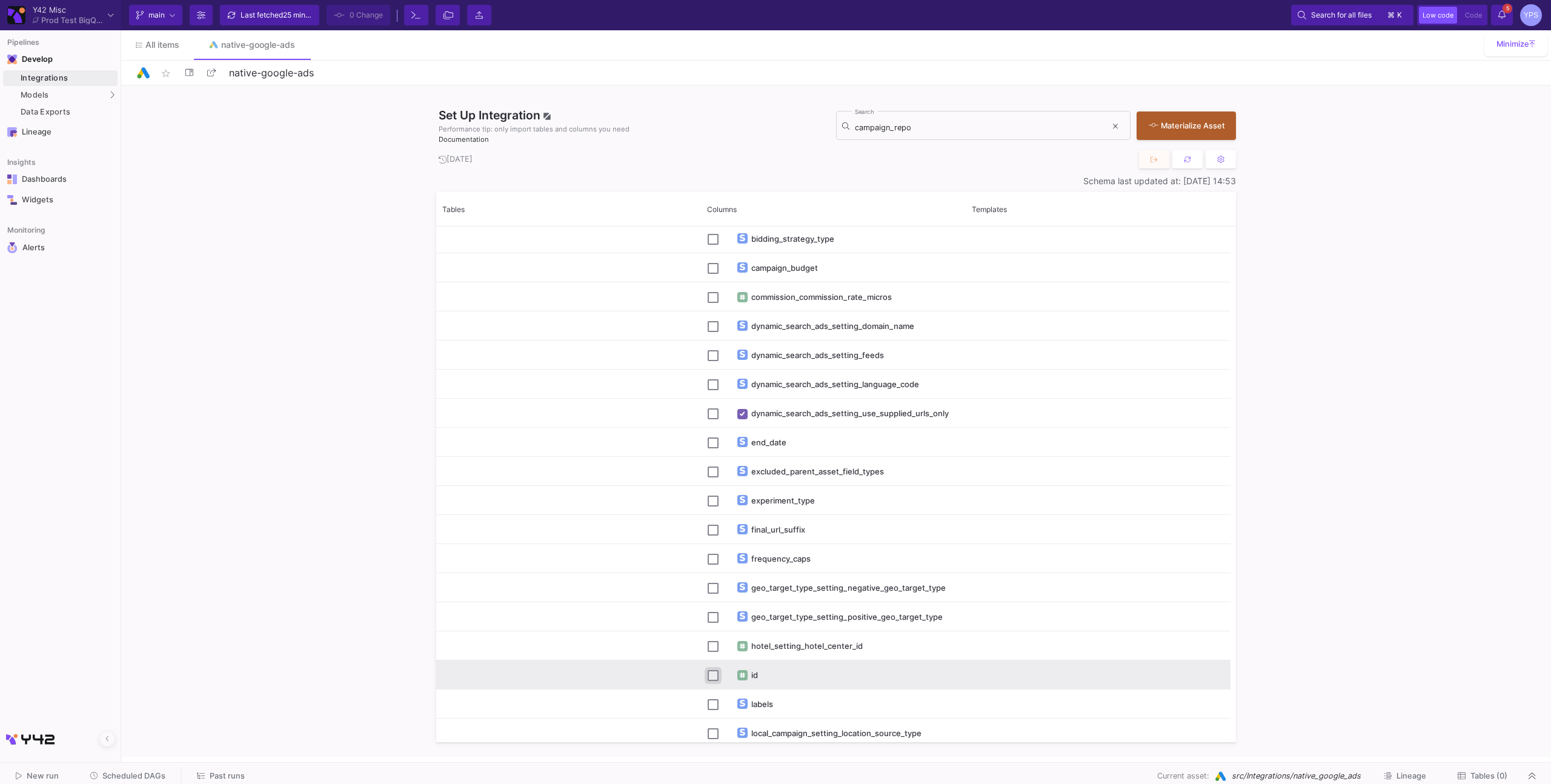
click at [709, 669] on input "Press Space to toggle row selection (unchecked)" at bounding box center [712, 674] width 11 height 11
checkbox input "true"
checkbox input "false"
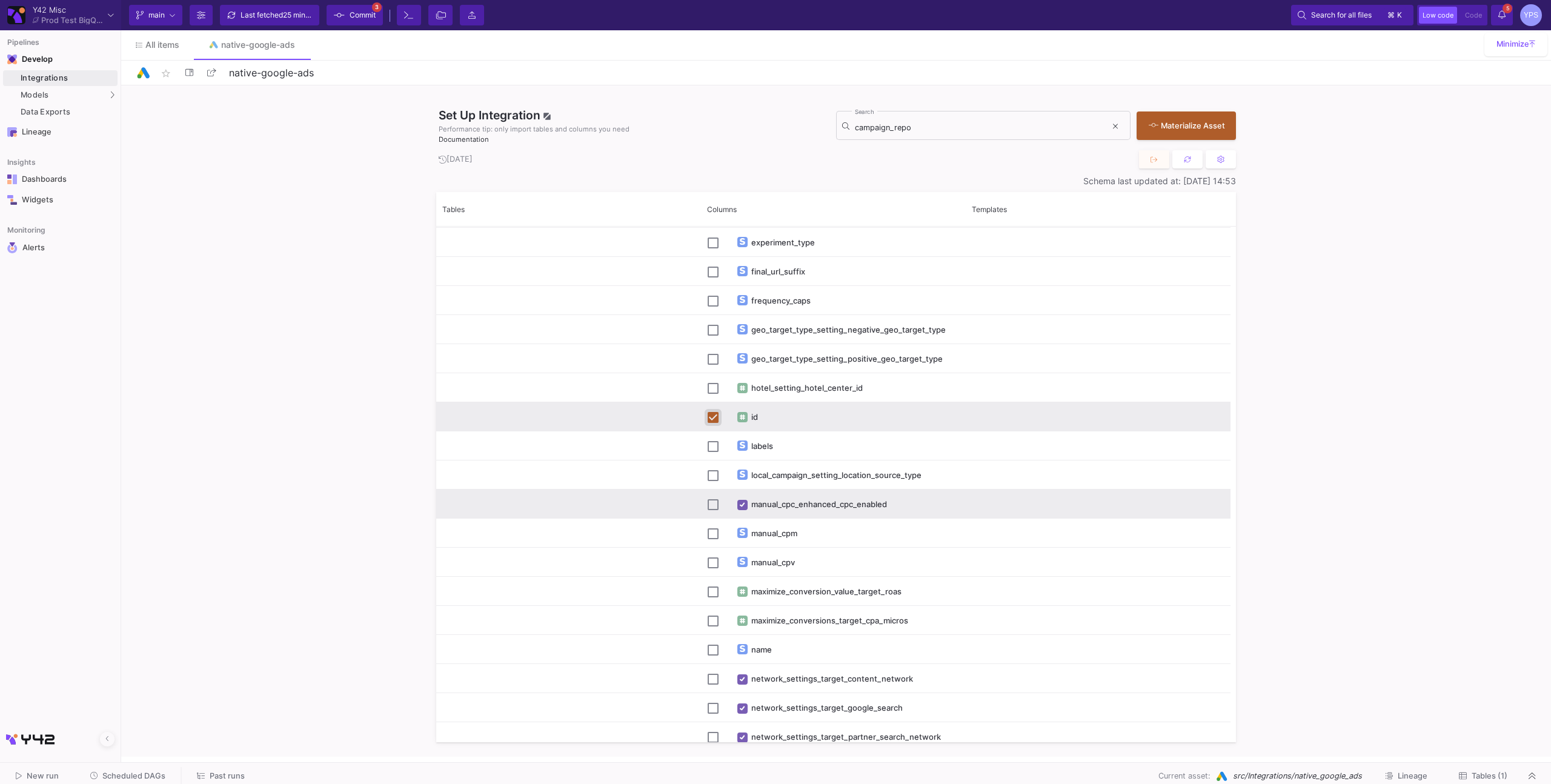
scroll to position [715, 0]
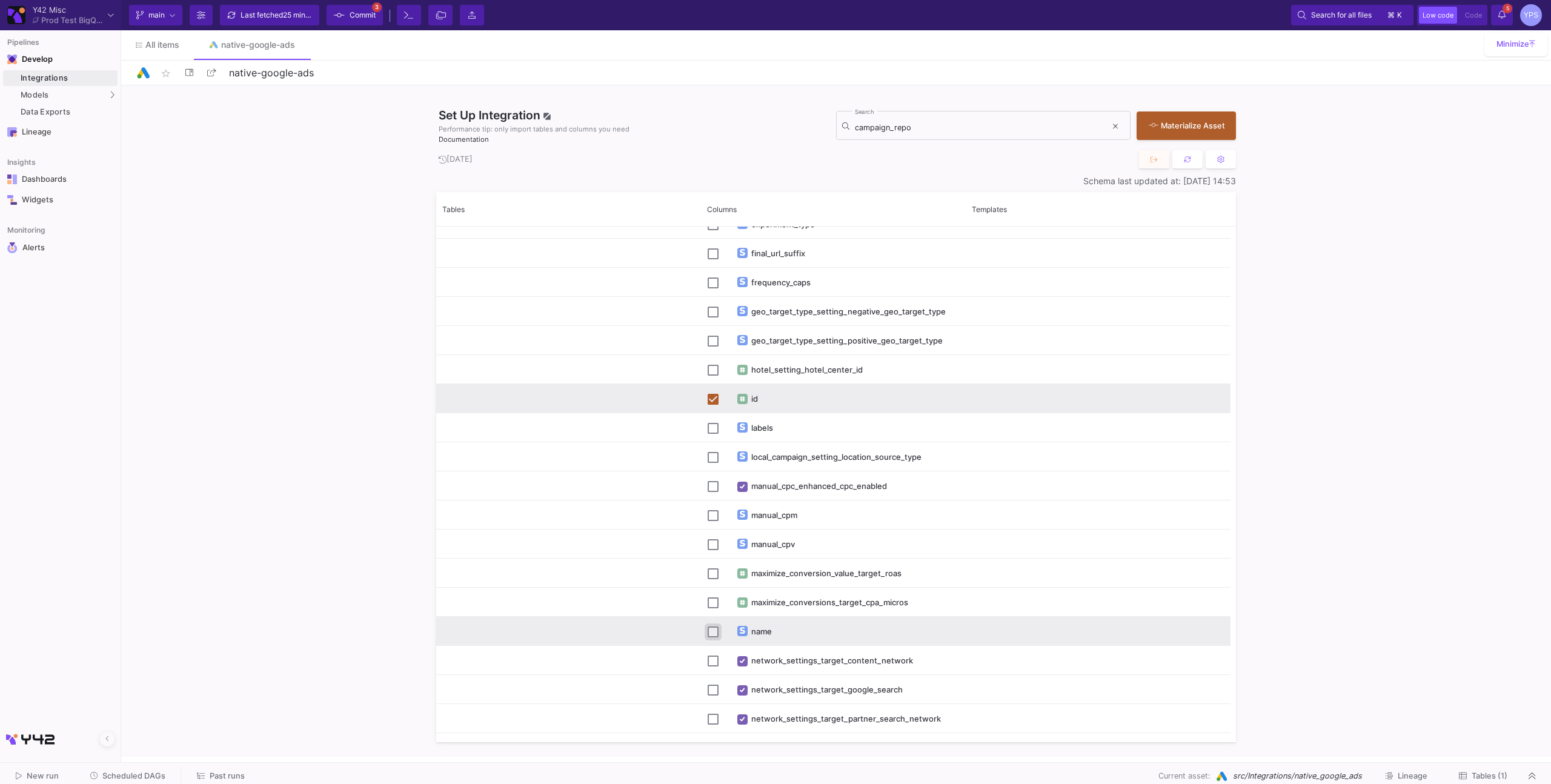
click at [707, 634] on input "Press Space to toggle row selection (unchecked)" at bounding box center [712, 631] width 11 height 11
checkbox input "true"
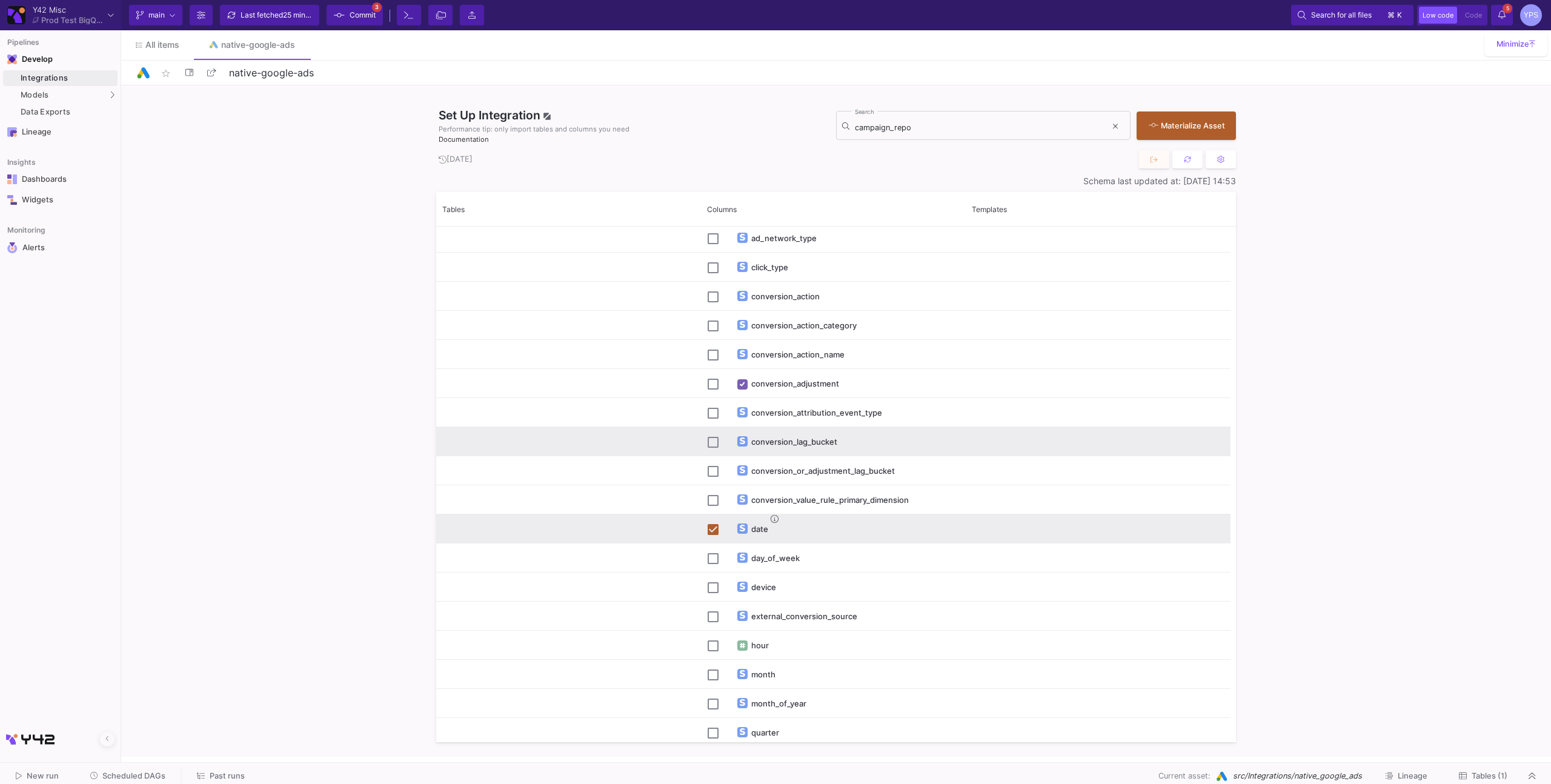
scroll to position [2427, 0]
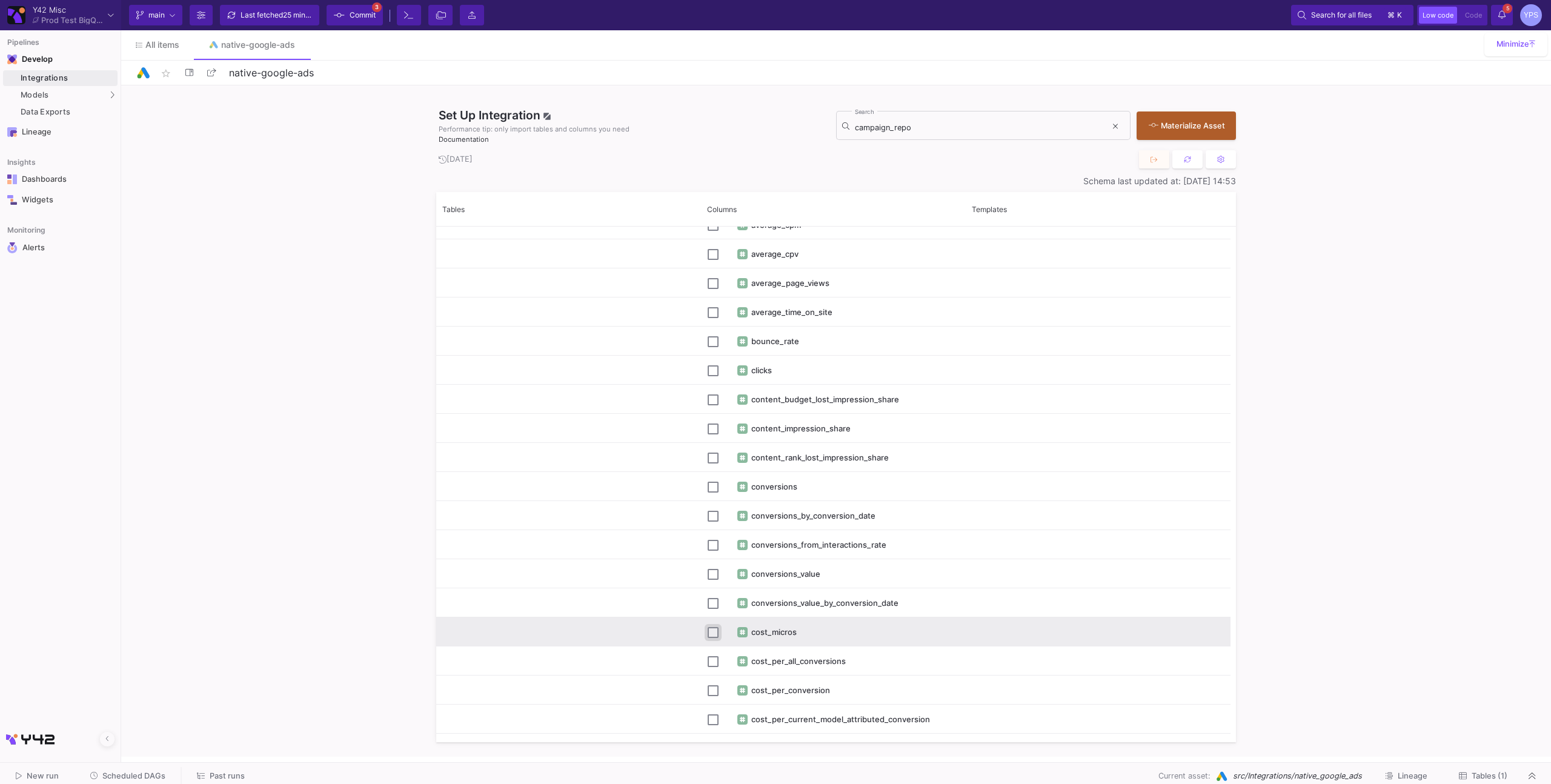
click at [709, 632] on input "Press Space to toggle row selection (unchecked)" at bounding box center [712, 632] width 11 height 11
checkbox input "true"
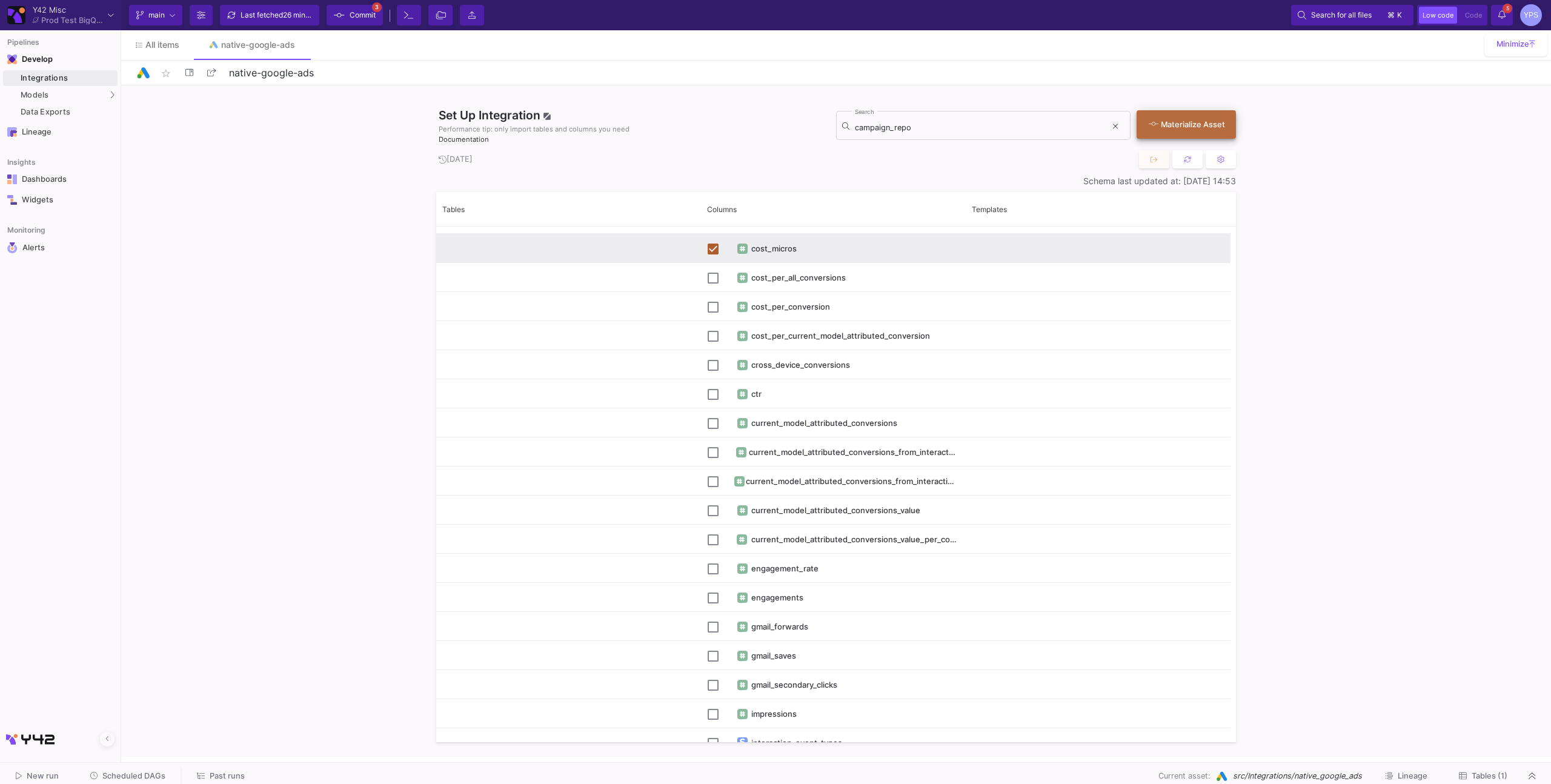
click at [1168, 123] on div "Materialize Asset" at bounding box center [1184, 124] width 69 height 12
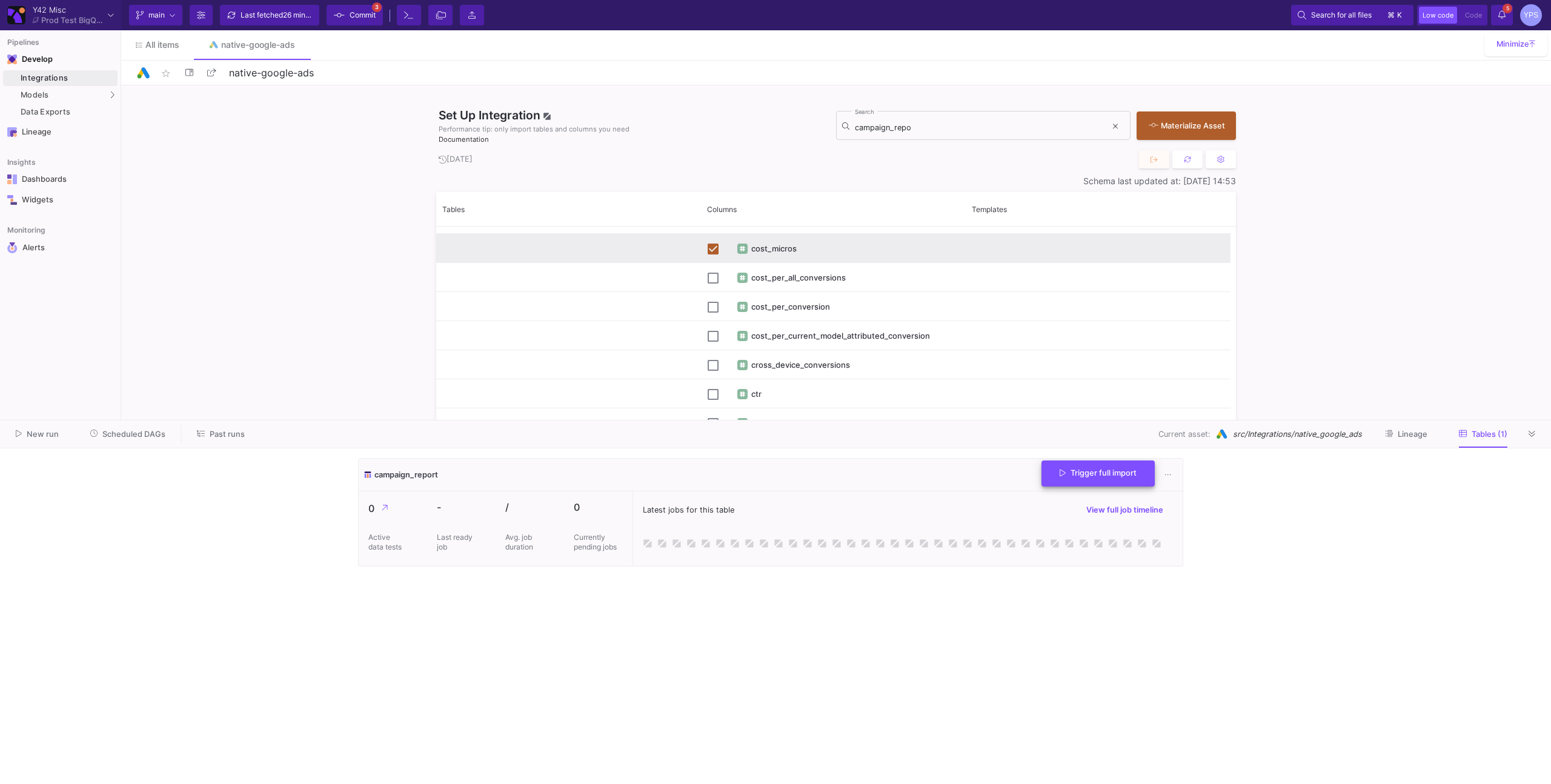
click at [1079, 479] on button "Trigger full import" at bounding box center [1098, 473] width 114 height 26
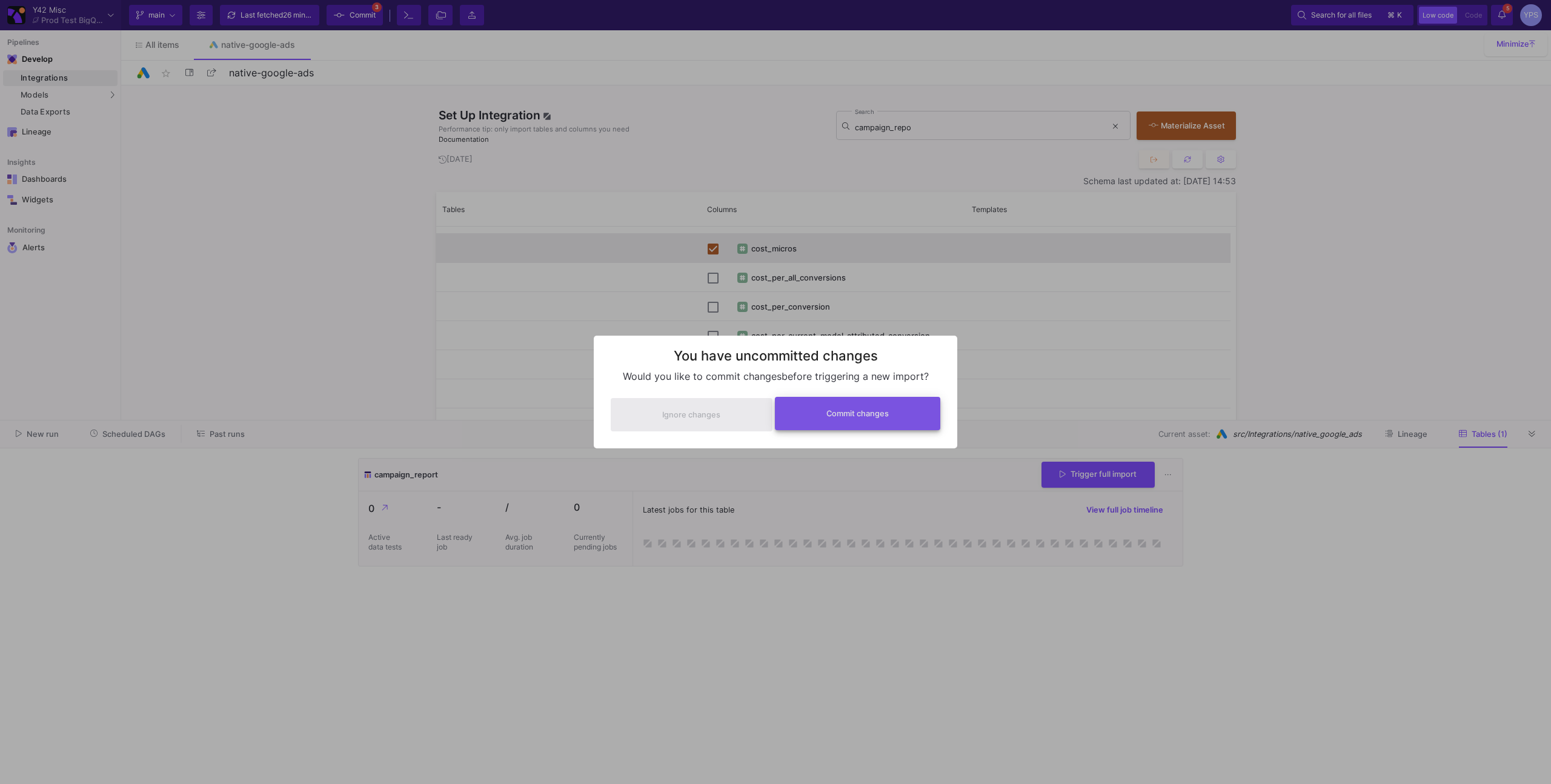
click at [888, 421] on button "Commit changes" at bounding box center [858, 414] width 166 height 34
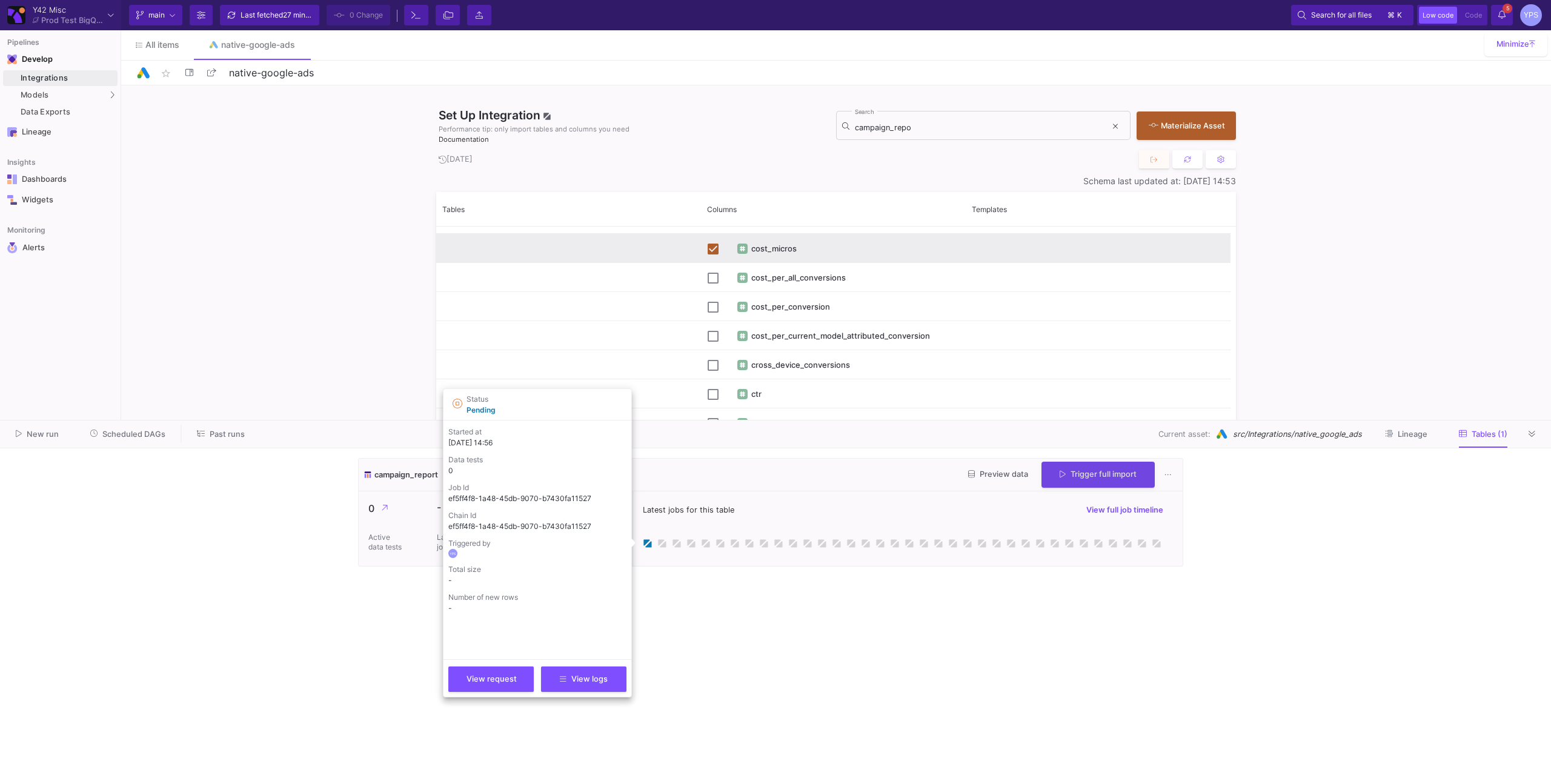
click at [600, 664] on div "View request View logs" at bounding box center [537, 674] width 178 height 33
click at [602, 673] on span "View logs" at bounding box center [584, 676] width 47 height 9
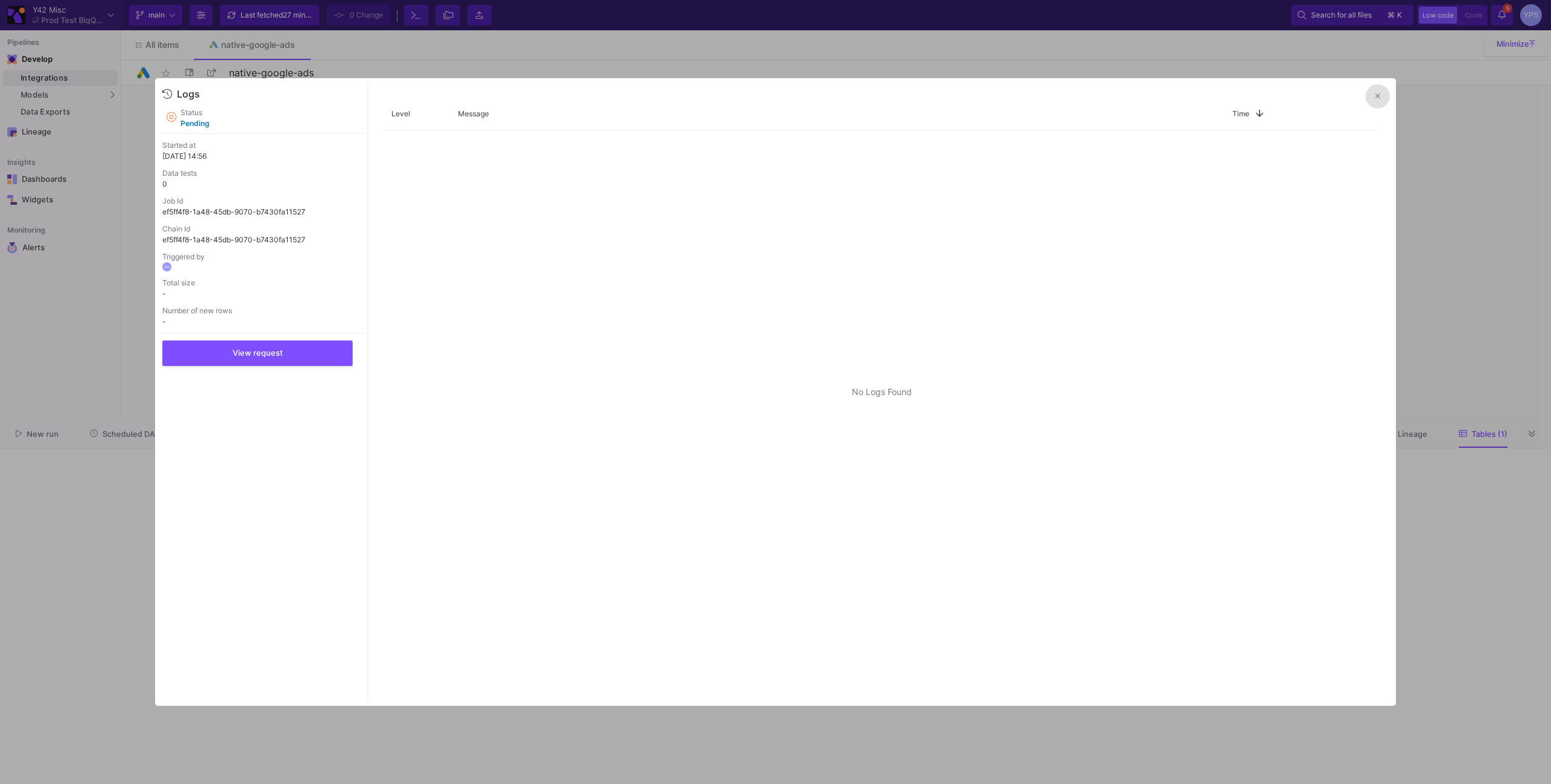
click at [1389, 93] on button at bounding box center [1378, 96] width 25 height 25
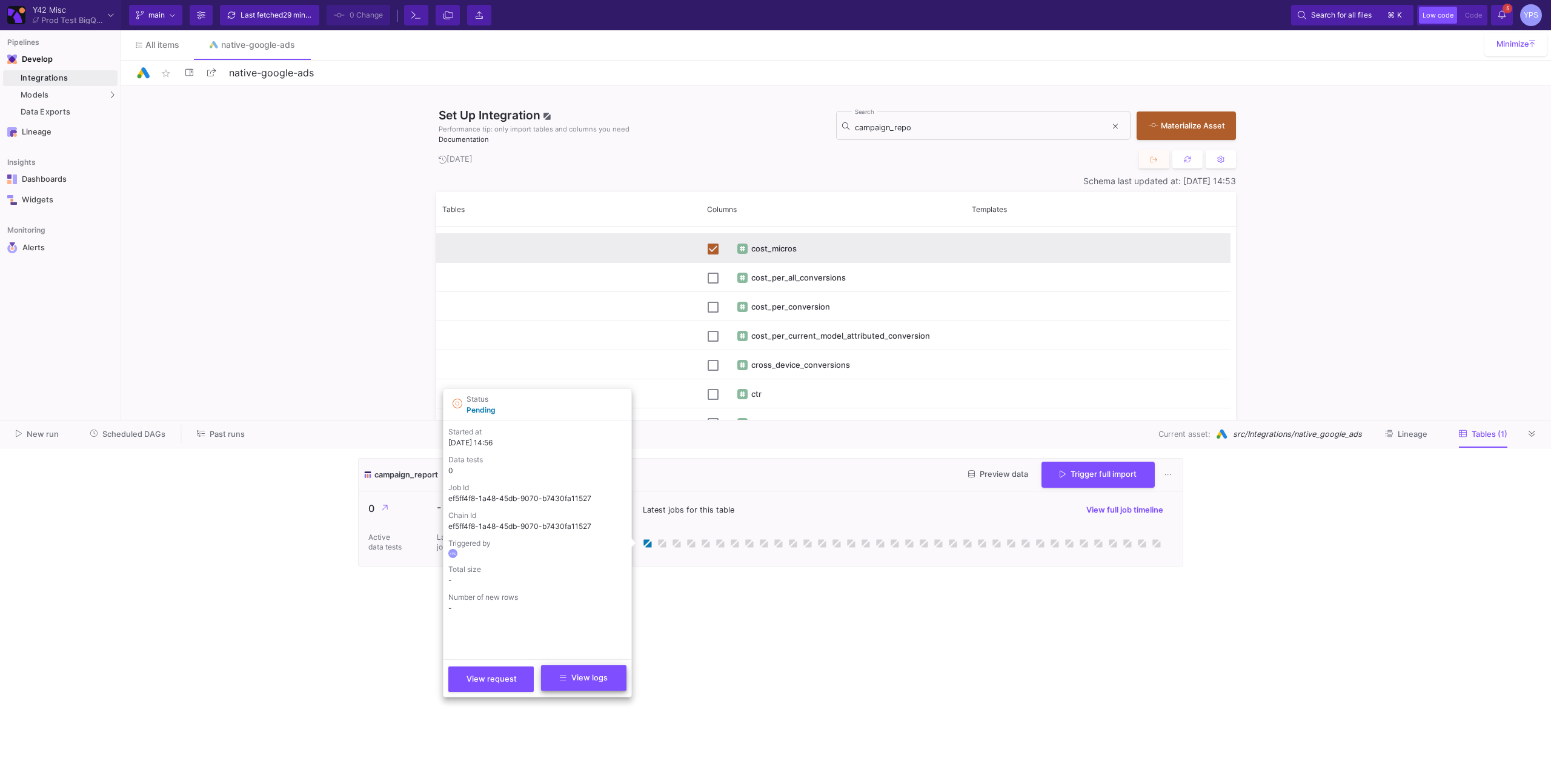
click at [609, 678] on button "View logs" at bounding box center [584, 678] width 85 height 26
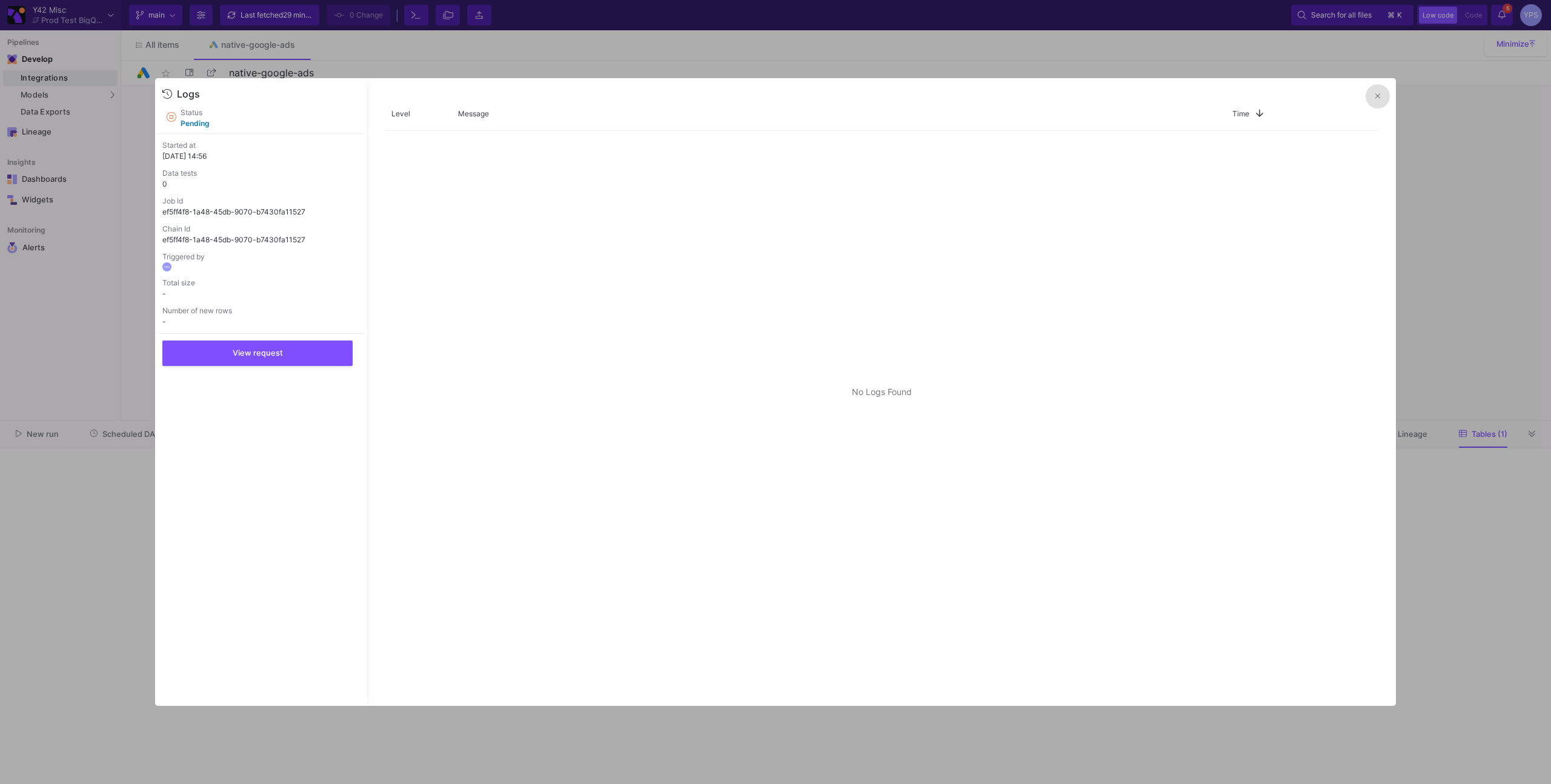
click at [1381, 108] on button at bounding box center [1378, 96] width 25 height 25
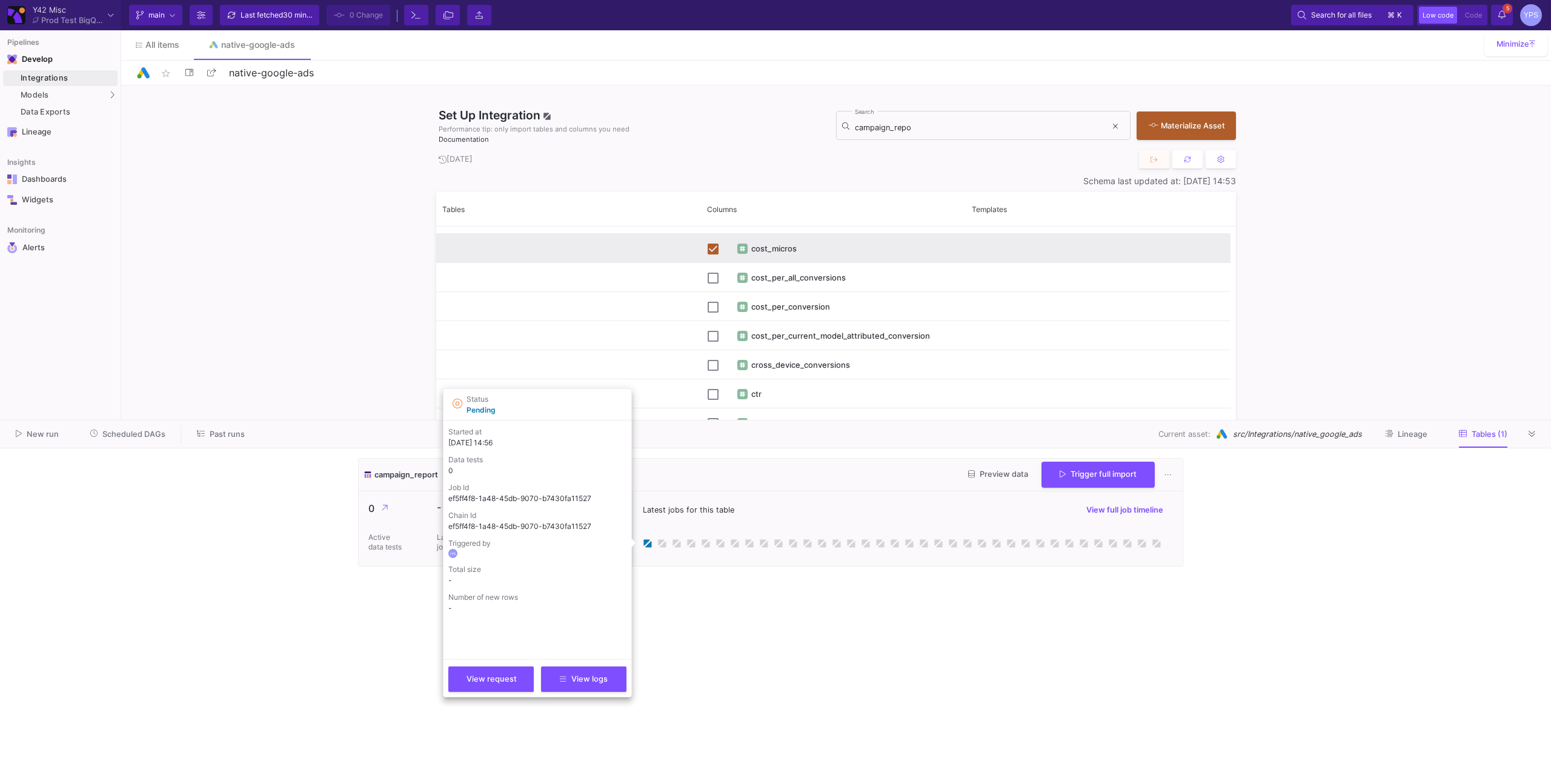
click at [595, 665] on div "View request View logs" at bounding box center [537, 674] width 178 height 33
click at [595, 681] on span "View logs" at bounding box center [584, 676] width 47 height 9
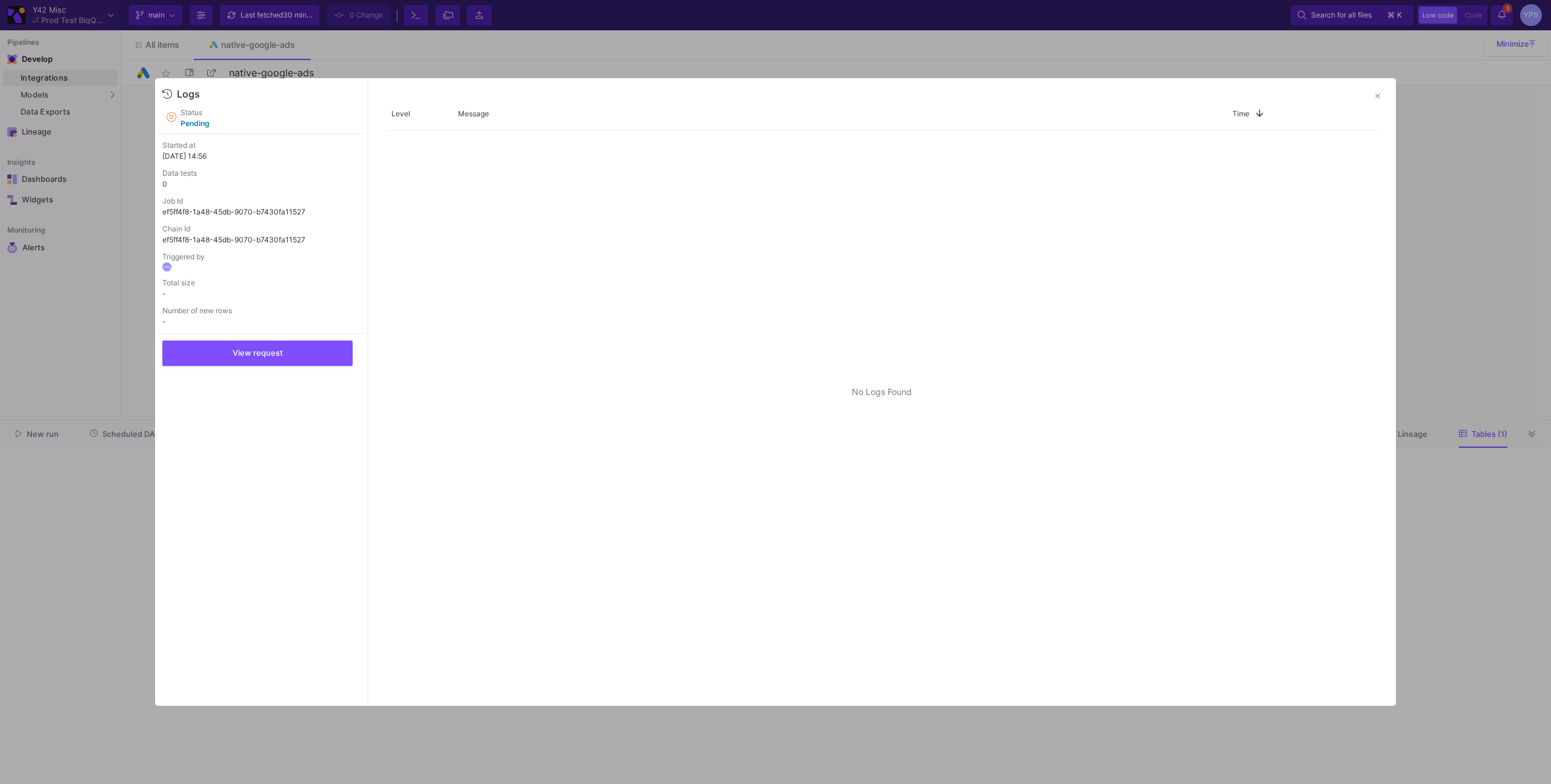
click at [262, 204] on p "Job Id" at bounding box center [261, 200] width 198 height 11
click at [260, 209] on p "ef5ff4f8-1a48-45db-9070-b7430fa11527" at bounding box center [261, 211] width 198 height 11
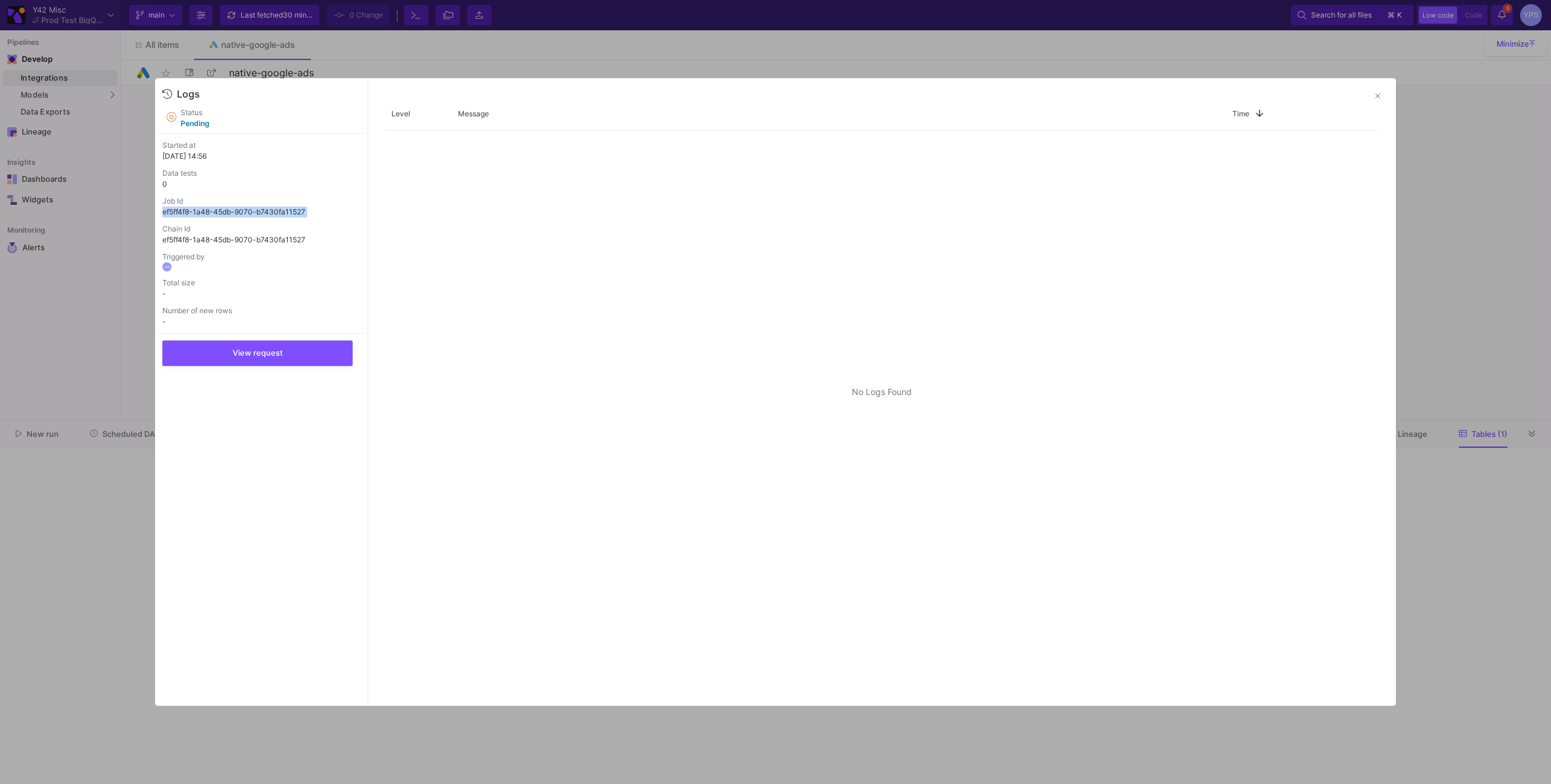
copy p "ef5ff4f8-1a48-45db-9070-b7430fa11527"
click at [1381, 92] on button at bounding box center [1378, 96] width 25 height 25
